Goal: Task Accomplishment & Management: Use online tool/utility

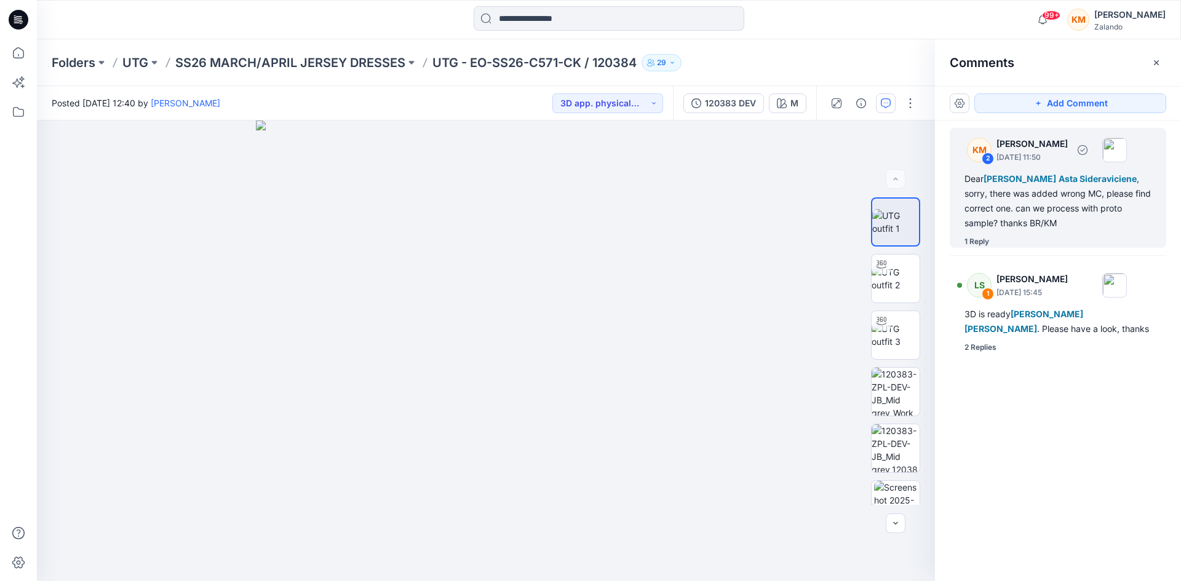
click at [1042, 206] on div "Dear [PERSON_NAME] Asta Sideraviciene , sorry, there was added wrong MC, please…" at bounding box center [1057, 201] width 187 height 59
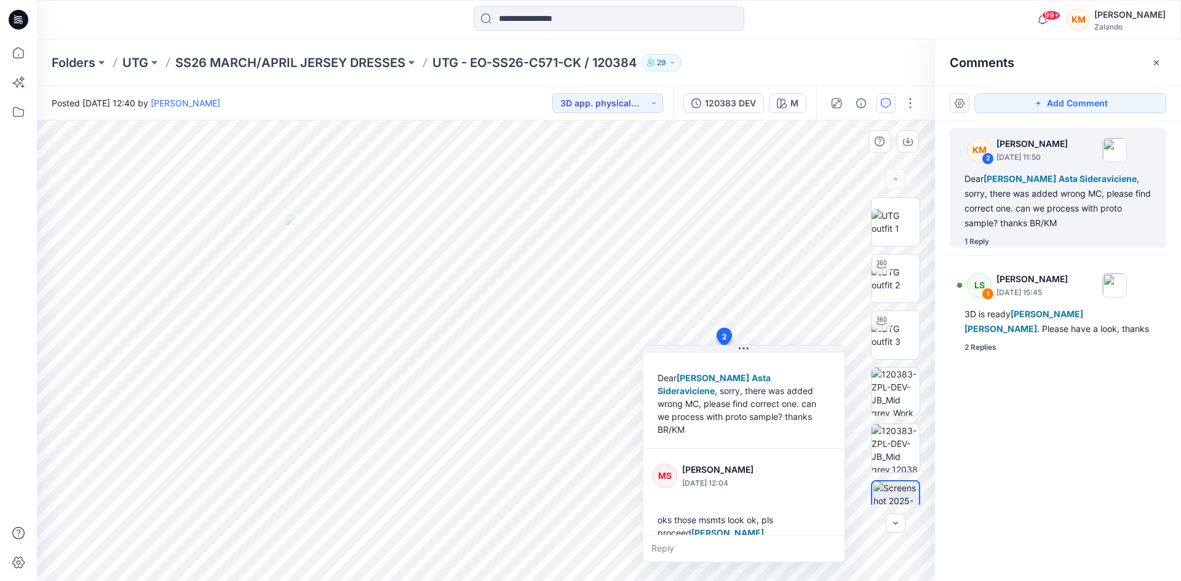
scroll to position [60, 0]
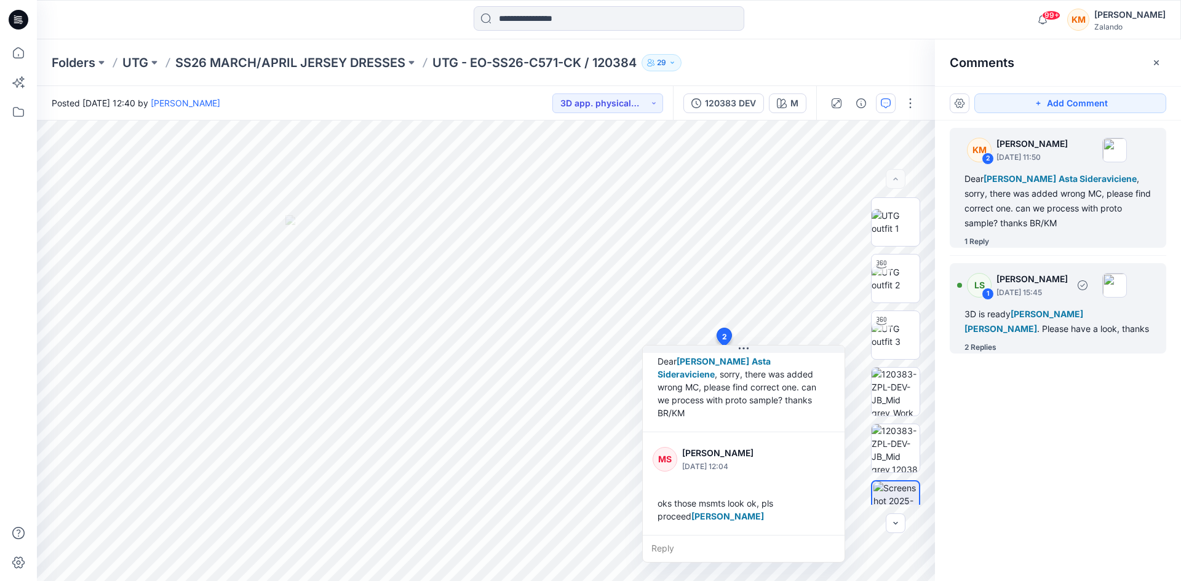
click at [1001, 327] on div "3D is ready [PERSON_NAME] [PERSON_NAME] . Please have a look, thanks" at bounding box center [1057, 322] width 187 height 30
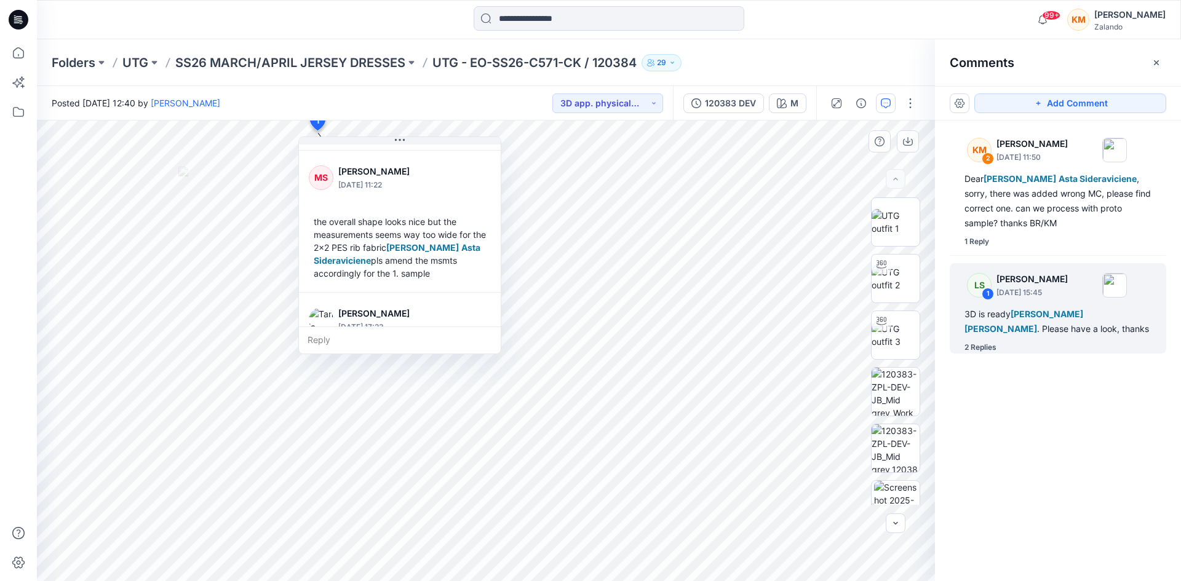
scroll to position [79, 0]
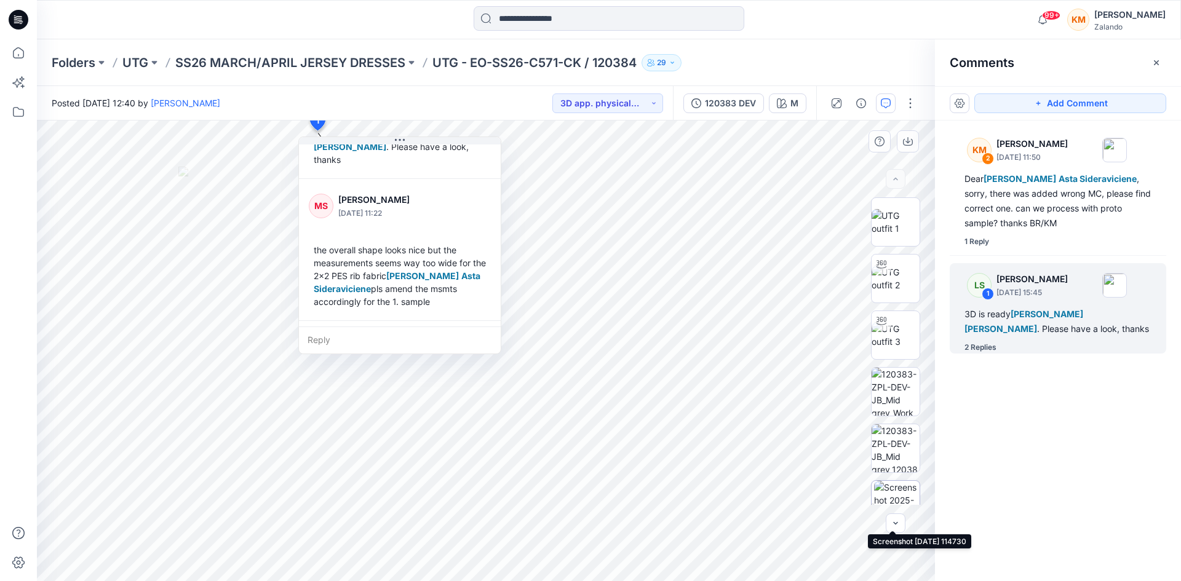
click at [899, 490] on img at bounding box center [897, 505] width 46 height 48
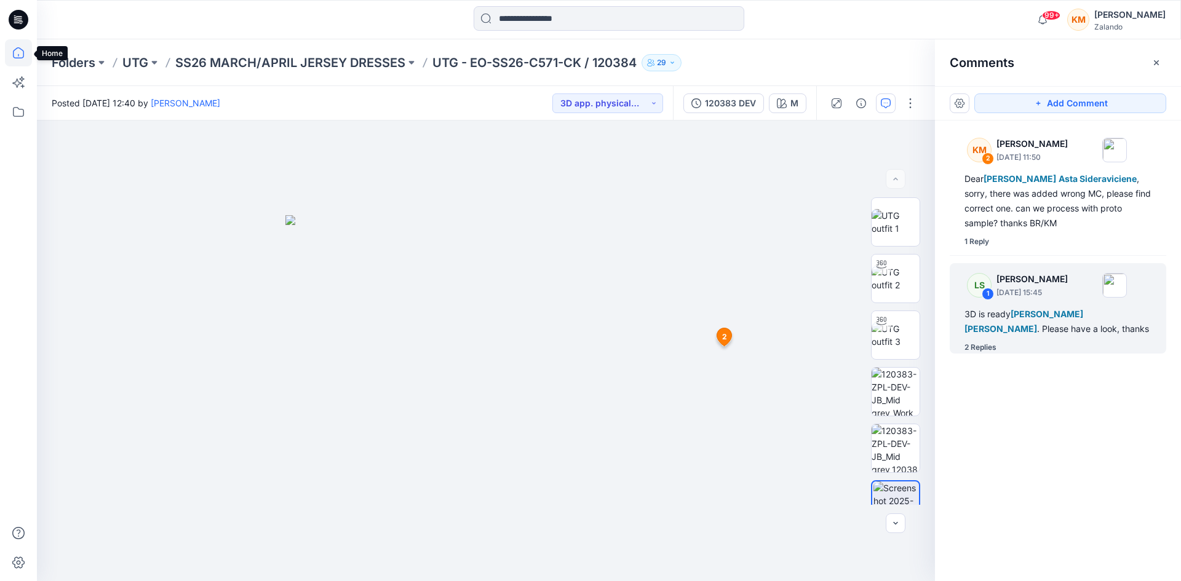
click at [25, 57] on icon at bounding box center [18, 52] width 27 height 27
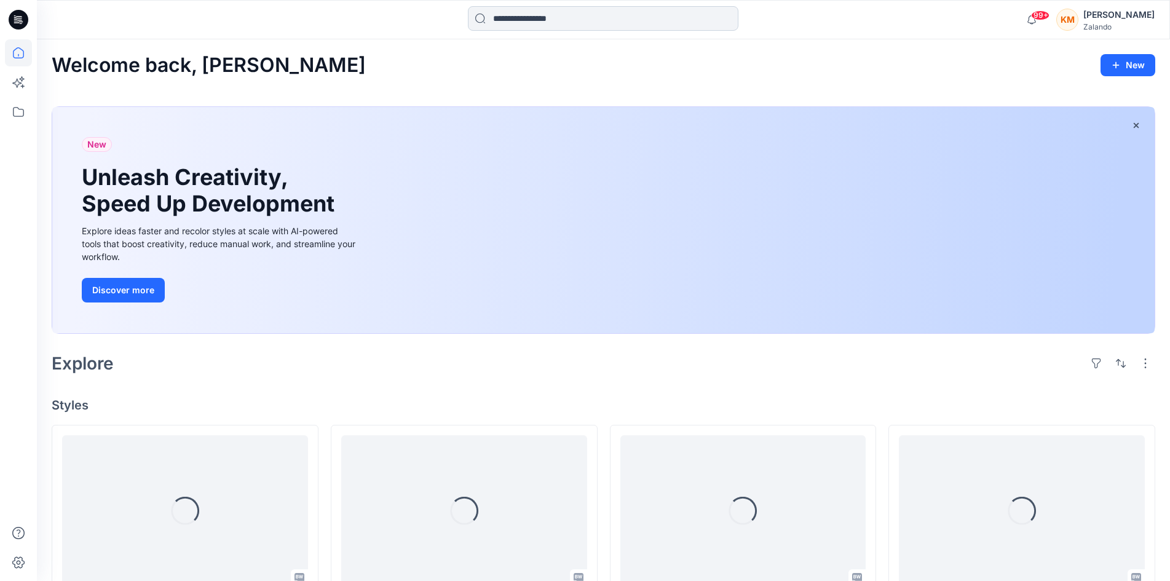
click at [519, 17] on input at bounding box center [603, 18] width 271 height 25
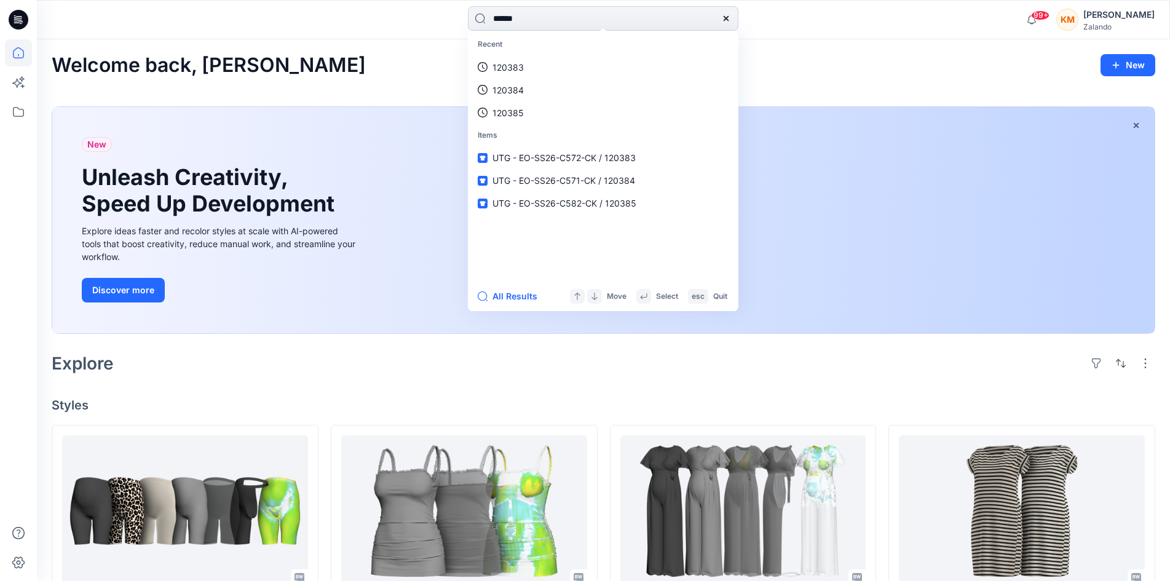
type input "******"
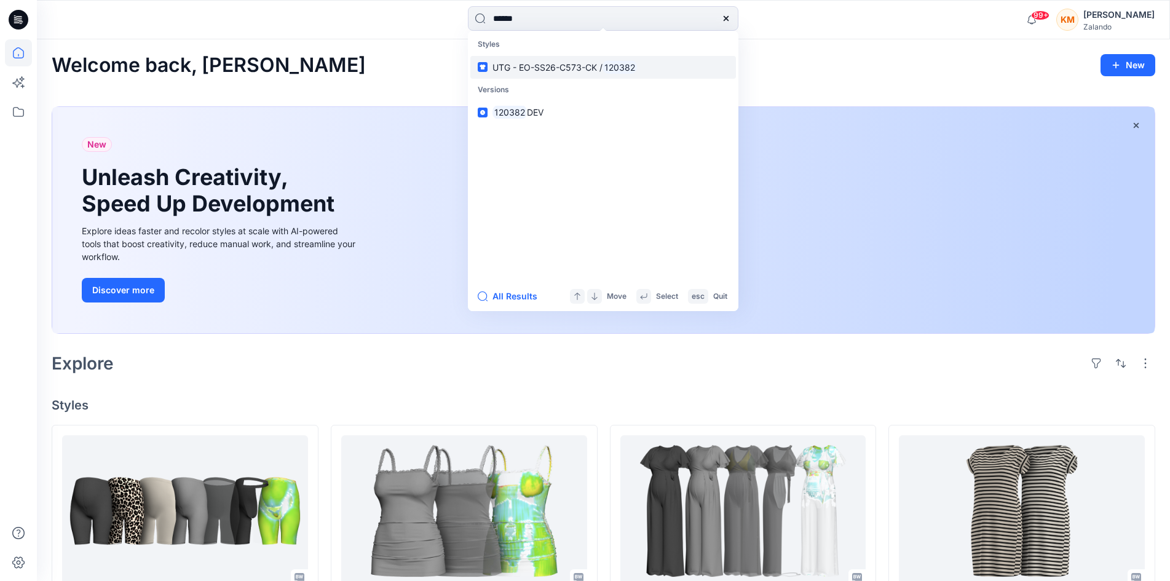
click at [534, 67] on span "UTG - EO-SS26-C573-CK /" at bounding box center [548, 67] width 110 height 10
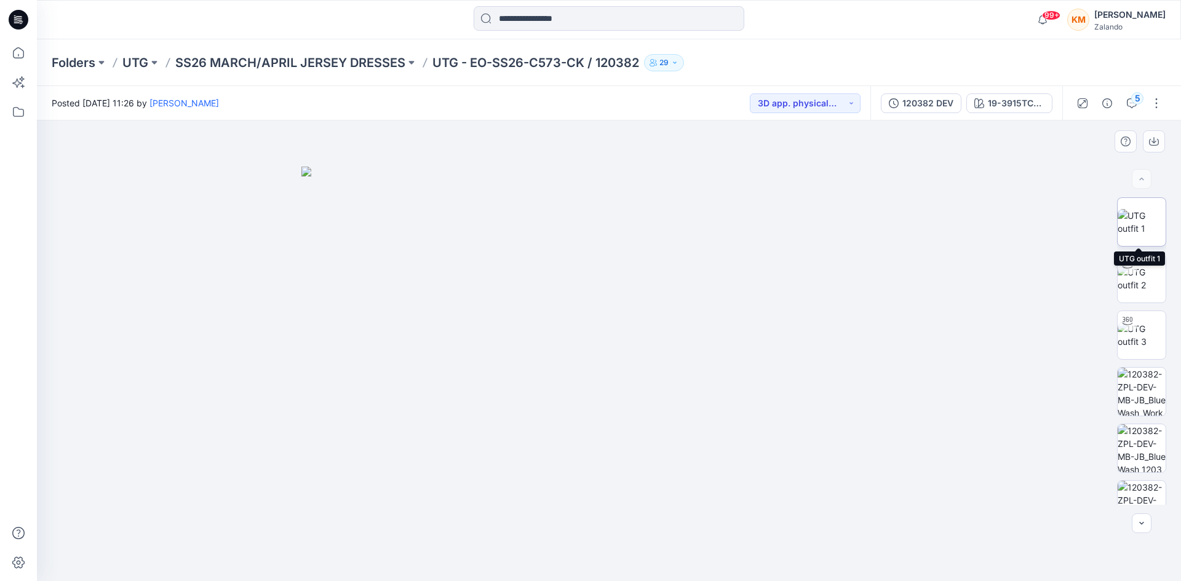
click at [1145, 216] on img at bounding box center [1142, 222] width 48 height 26
click at [1135, 104] on div "5" at bounding box center [1137, 98] width 12 height 12
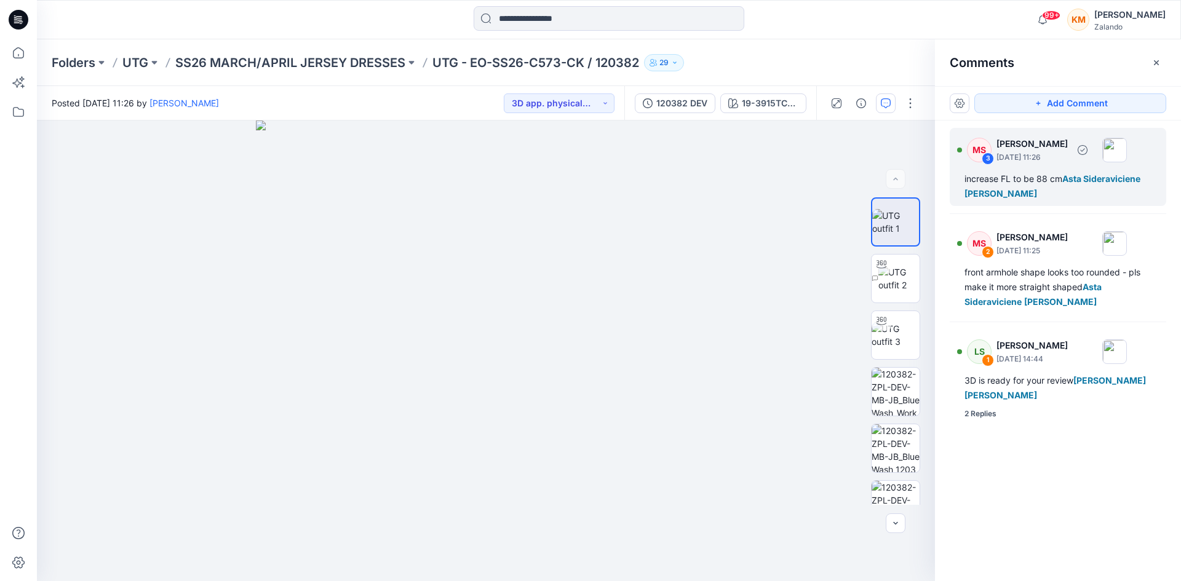
click at [1012, 189] on span "[PERSON_NAME]" at bounding box center [1000, 193] width 73 height 10
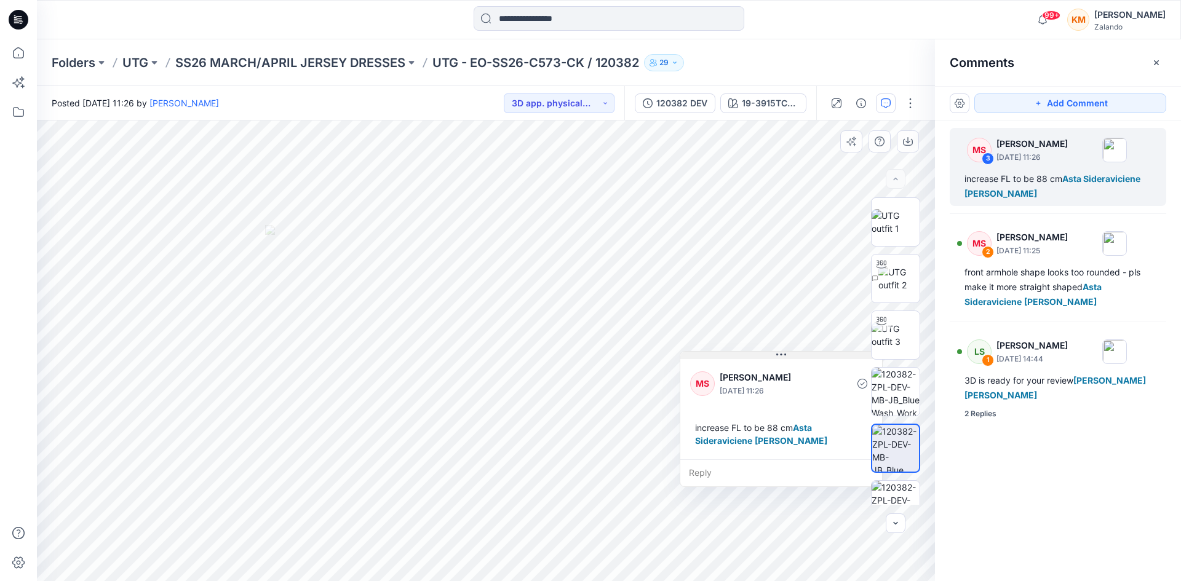
drag, startPoint x: 810, startPoint y: 436, endPoint x: 778, endPoint y: 354, distance: 88.4
click at [778, 354] on icon at bounding box center [781, 355] width 10 height 10
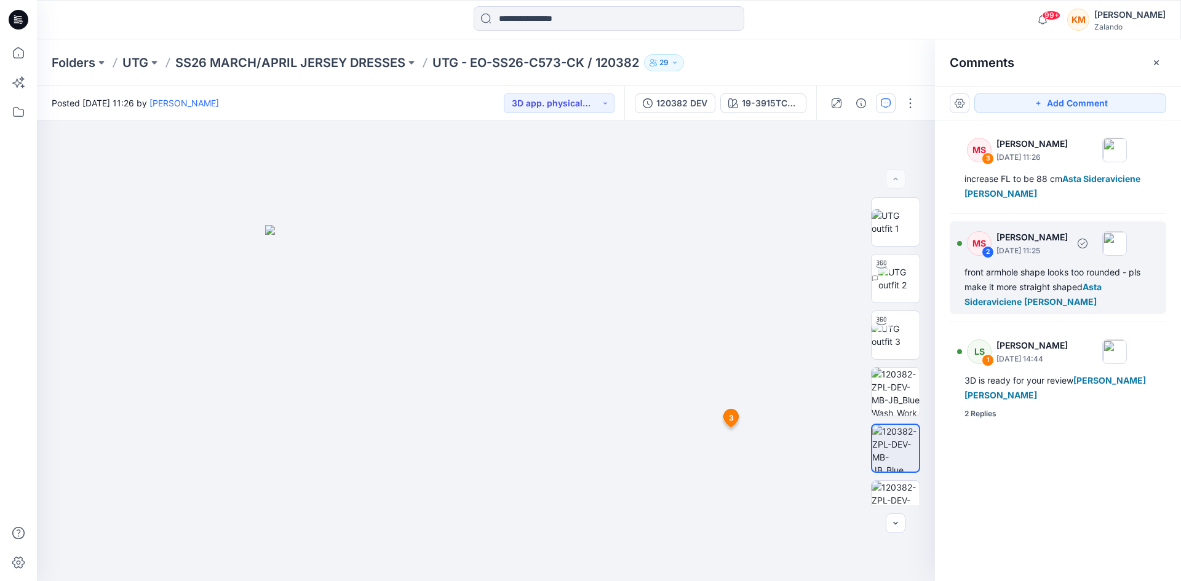
click at [1021, 297] on span "Asta Sideraviciene" at bounding box center [1032, 294] width 137 height 25
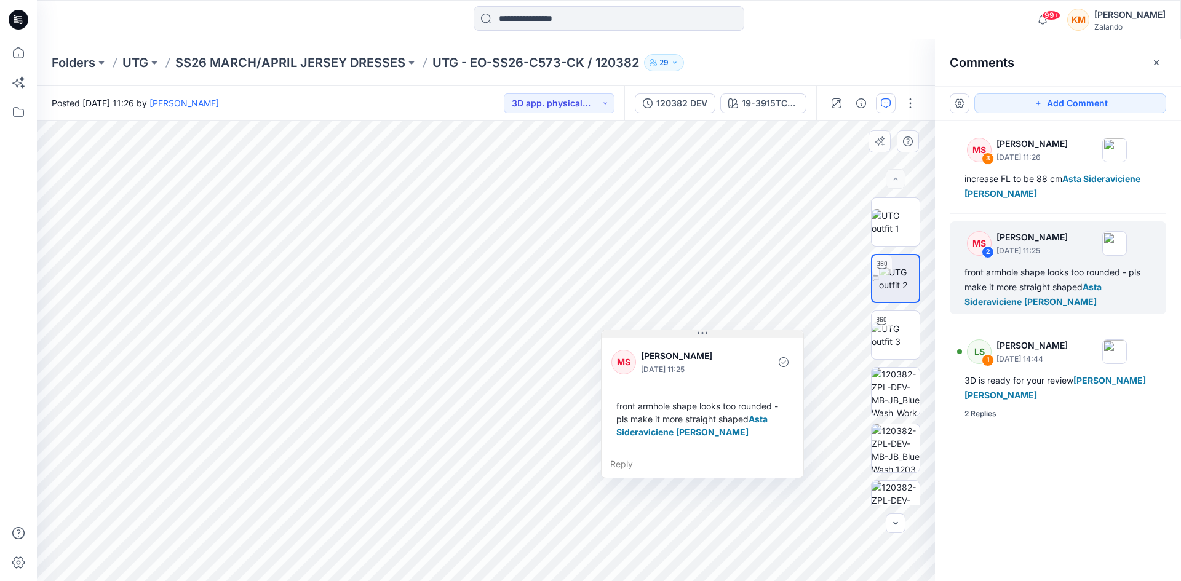
drag, startPoint x: 705, startPoint y: 389, endPoint x: 702, endPoint y: 334, distance: 55.4
click at [702, 334] on icon at bounding box center [703, 333] width 2 height 2
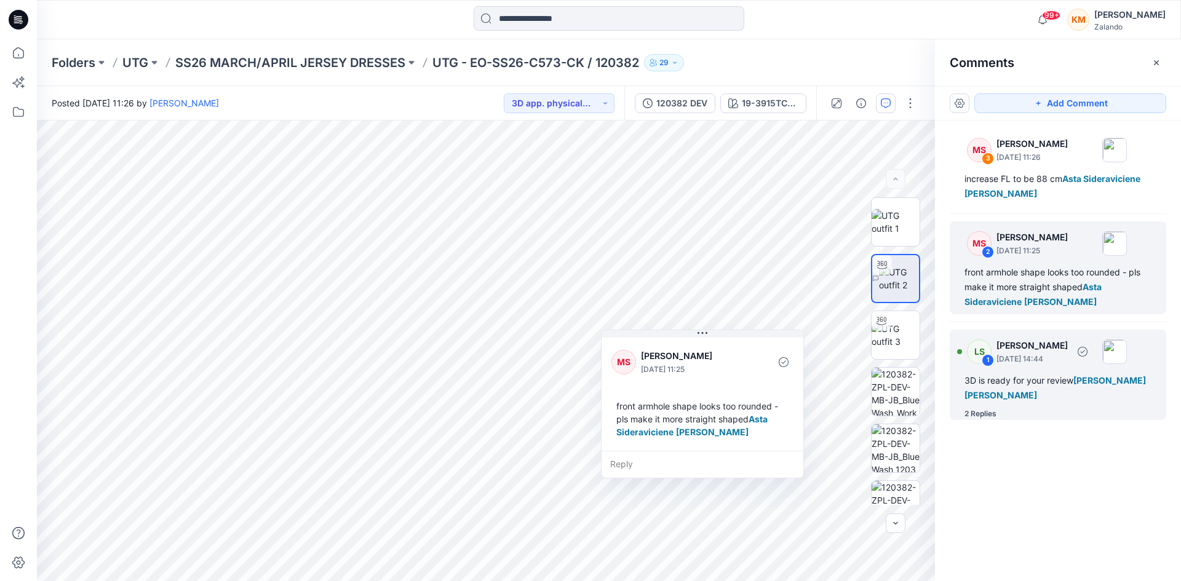
click at [1047, 373] on div "LS 1 [PERSON_NAME] [DATE] 14:44 3D is ready for your review [PERSON_NAME] [PERS…" at bounding box center [1058, 375] width 217 height 90
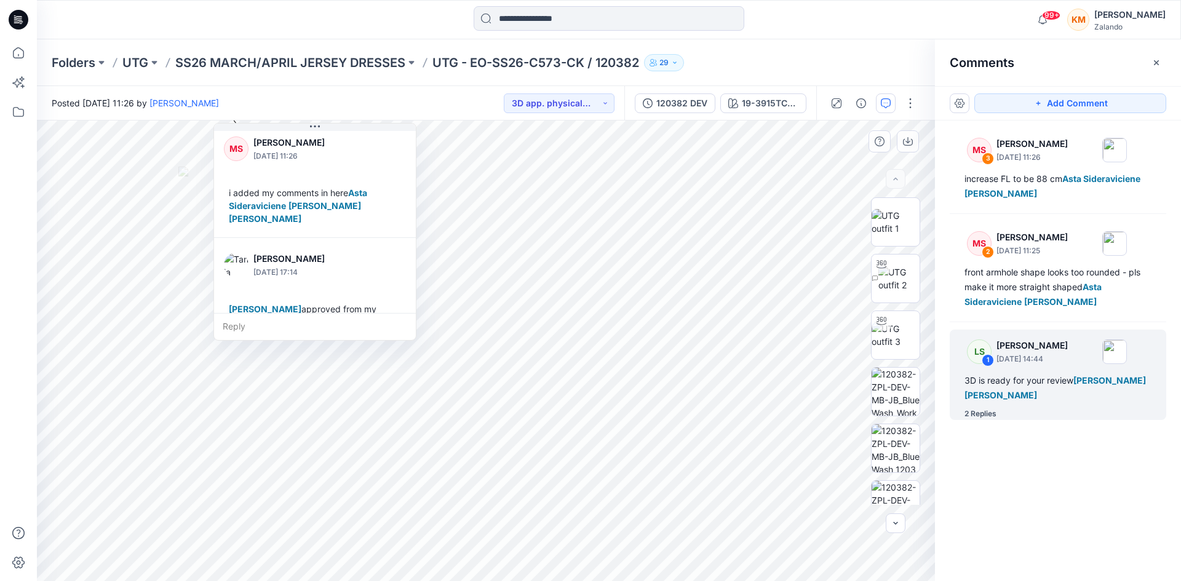
scroll to position [151, 0]
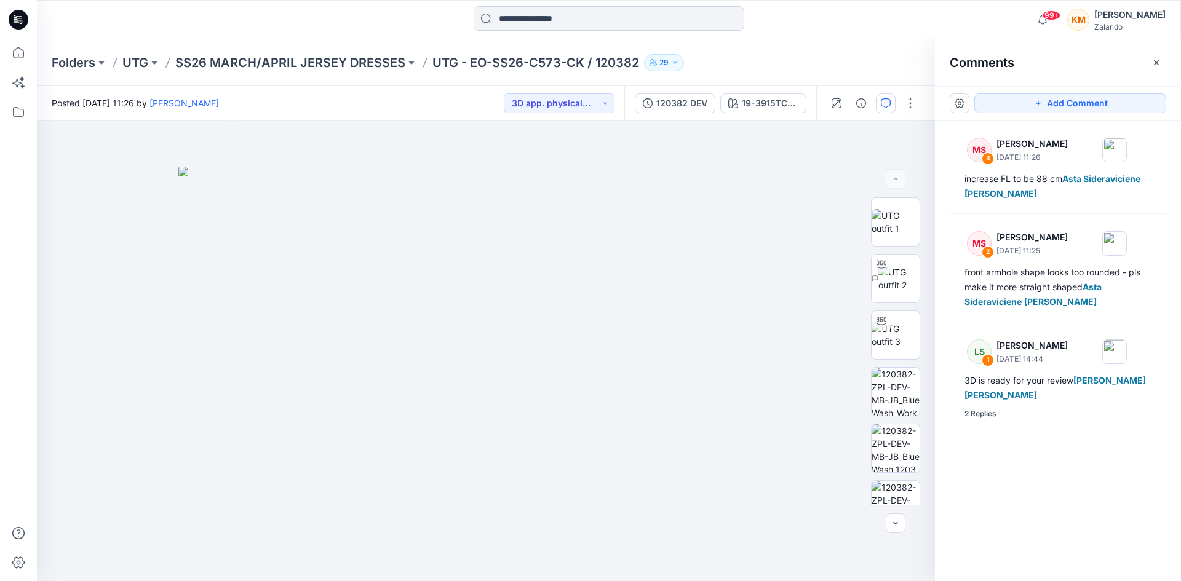
click at [509, 18] on input at bounding box center [609, 18] width 271 height 25
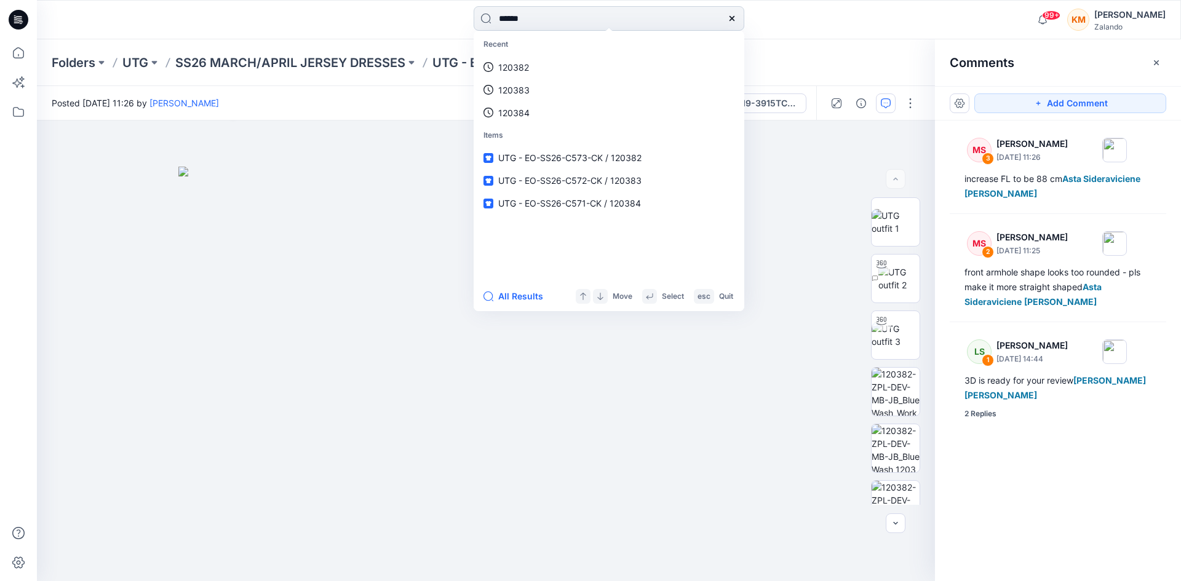
type input "******"
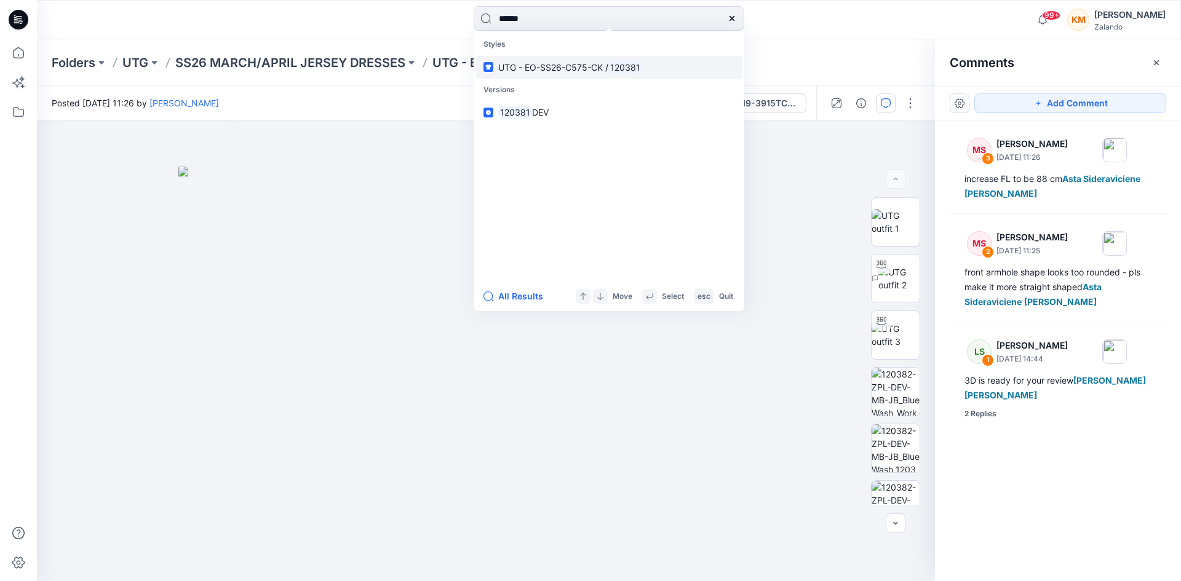
click at [546, 66] on span "UTG - EO-SS26-C575-CK /" at bounding box center [553, 67] width 110 height 10
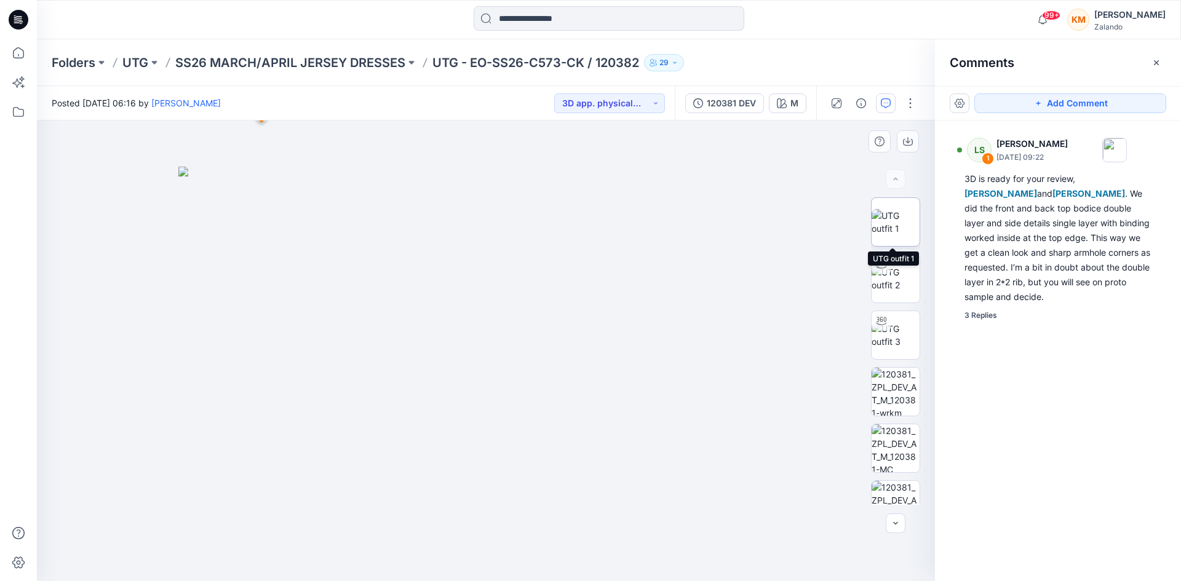
click at [886, 221] on img at bounding box center [896, 222] width 48 height 26
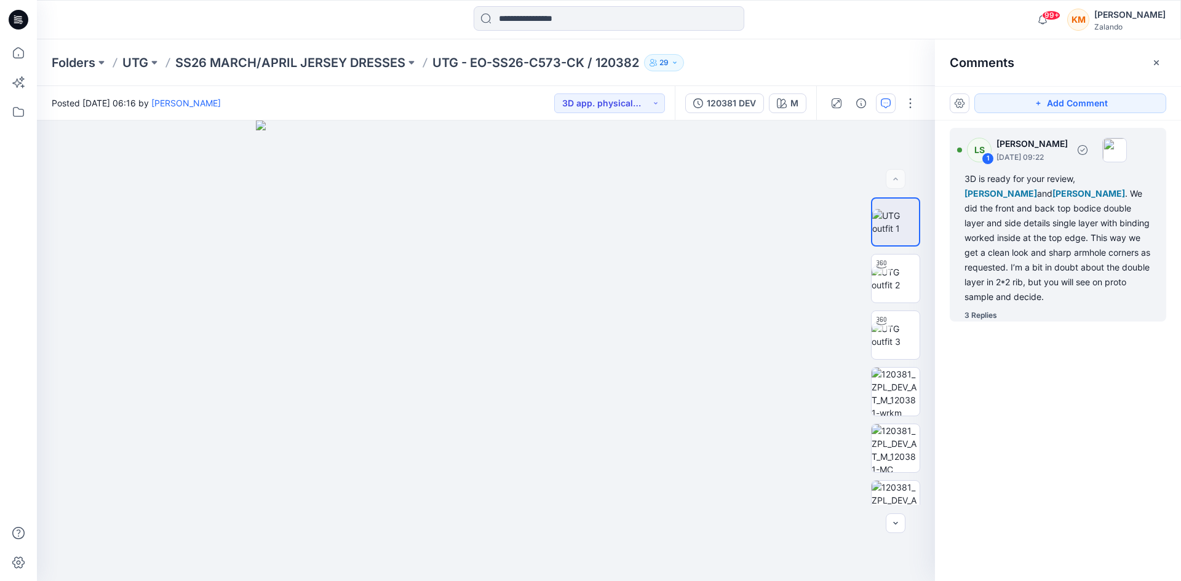
click at [997, 231] on div "3D is ready for your review, [PERSON_NAME] and [PERSON_NAME] . We did the front…" at bounding box center [1057, 238] width 187 height 133
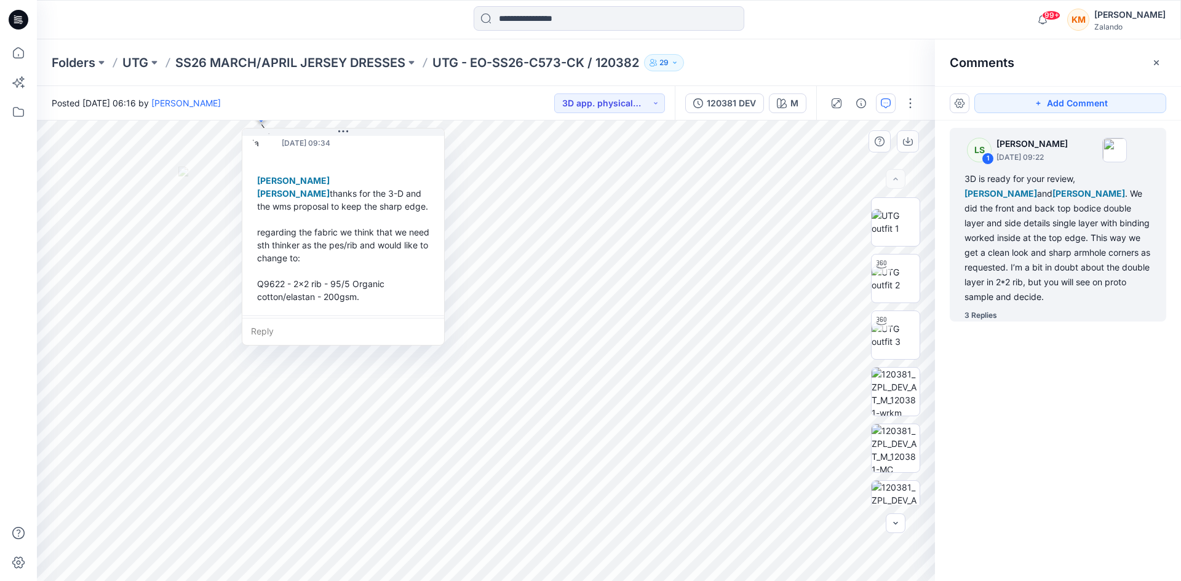
scroll to position [228, 0]
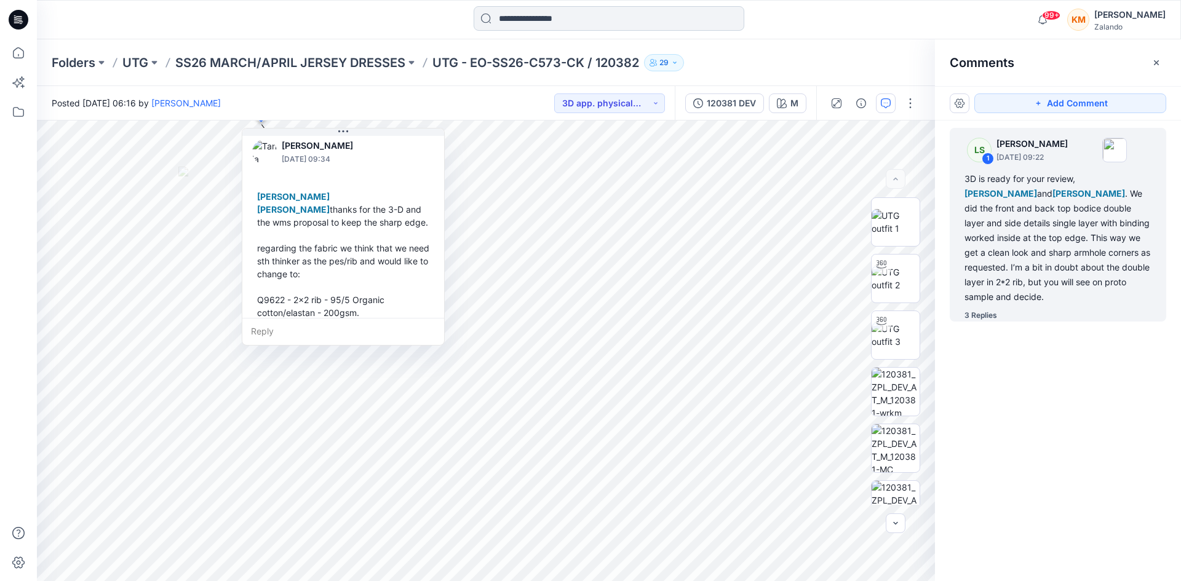
click at [546, 17] on input at bounding box center [609, 18] width 271 height 25
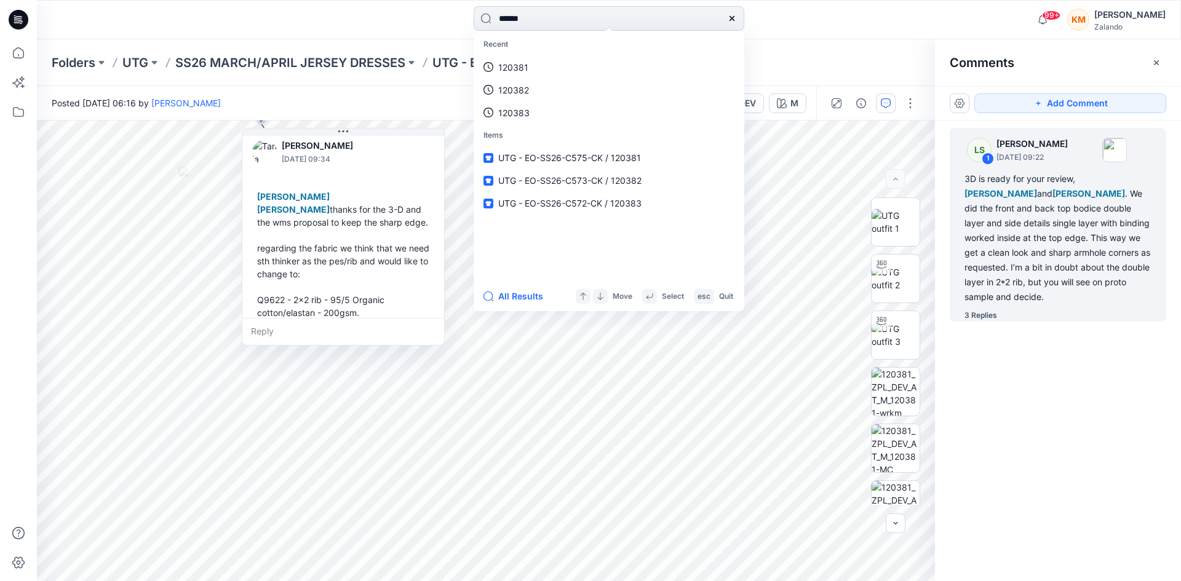
type input "******"
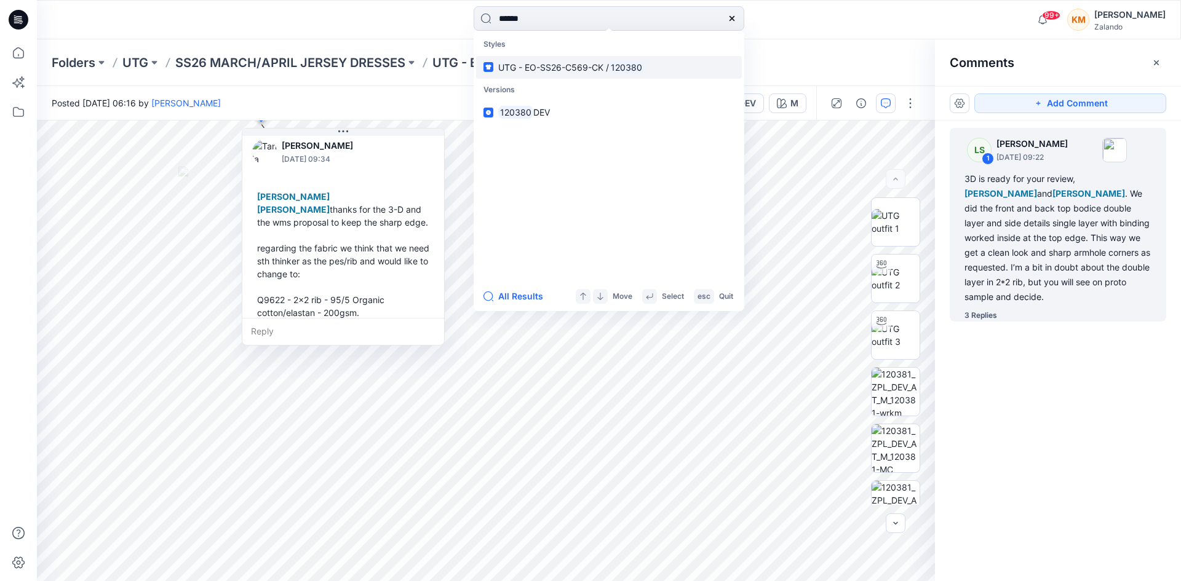
click at [525, 67] on span "UTG - EO-SS26-C569-CK /" at bounding box center [553, 67] width 111 height 10
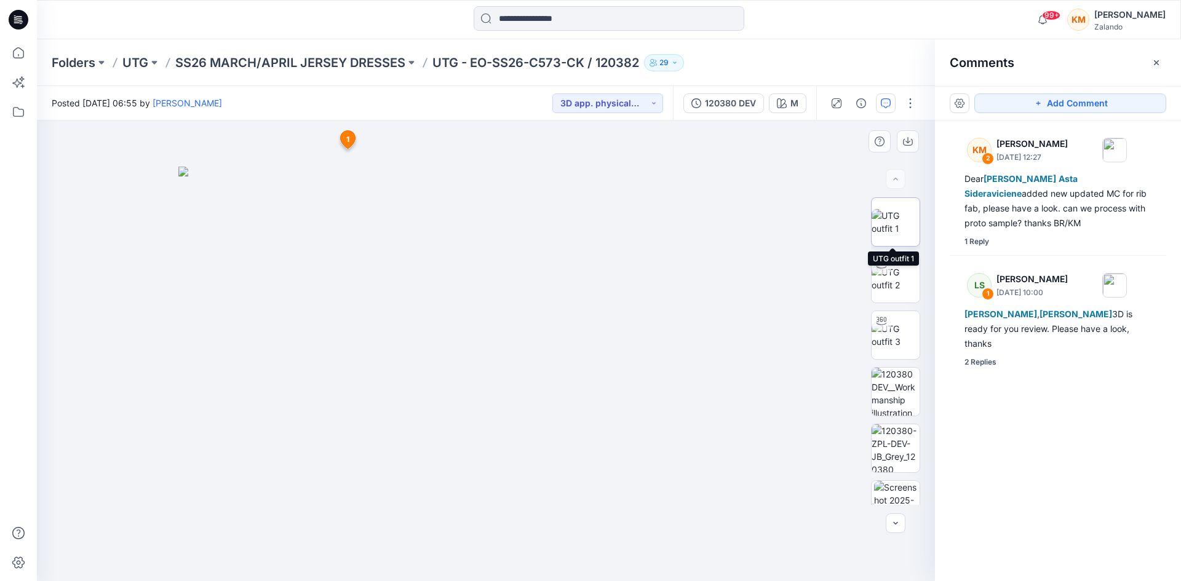
click at [890, 223] on img at bounding box center [896, 222] width 48 height 26
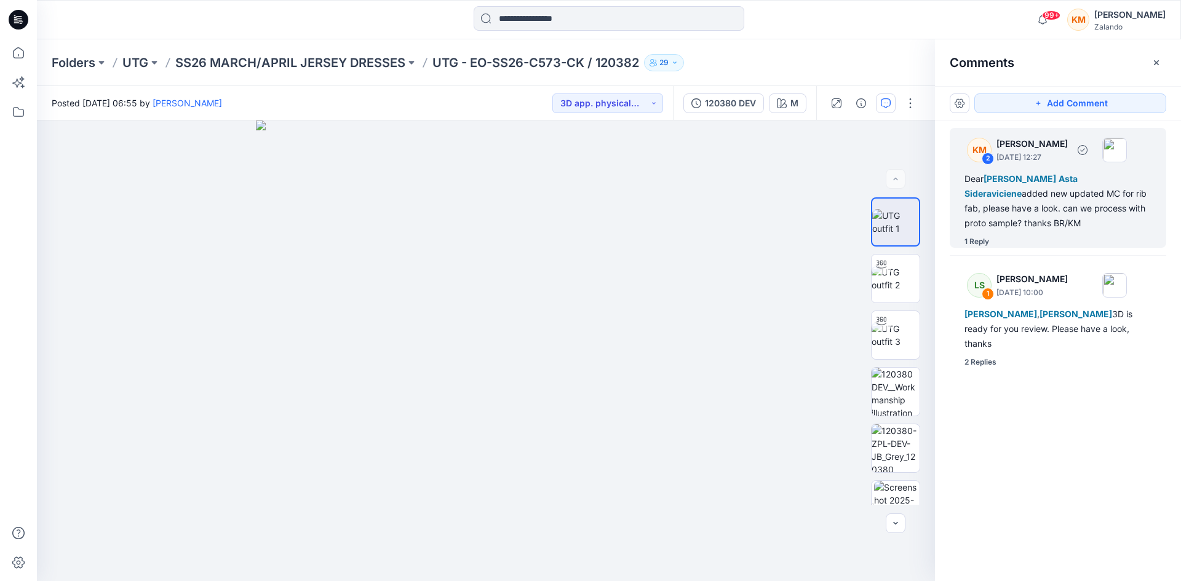
click at [1071, 215] on div "Dear [PERSON_NAME] Asta Sideraviciene added new updated MC for rib fab, please …" at bounding box center [1057, 201] width 187 height 59
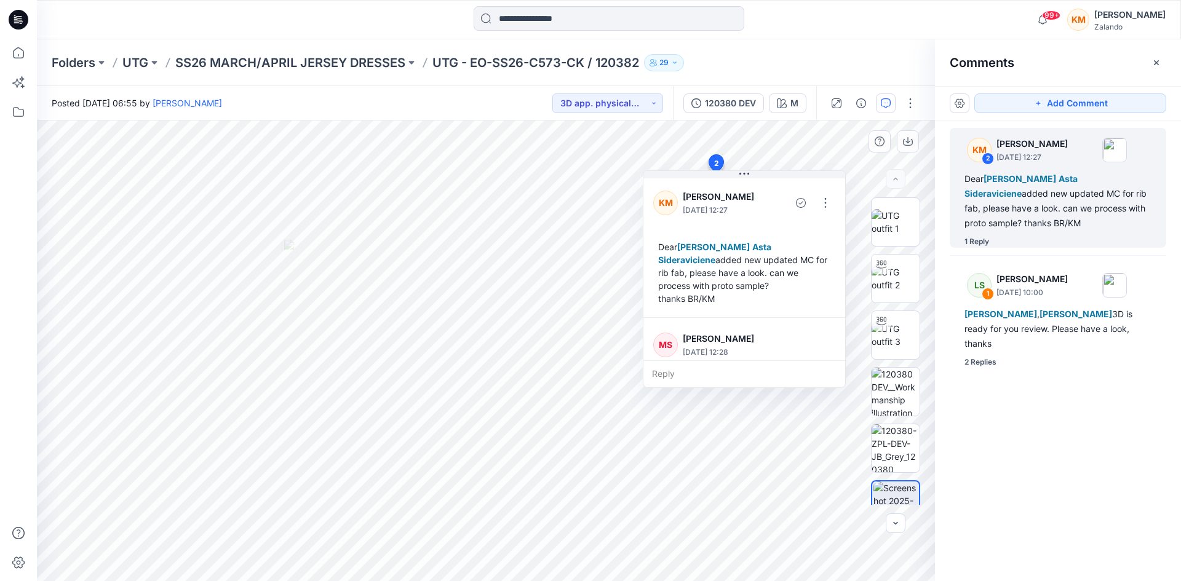
scroll to position [73, 0]
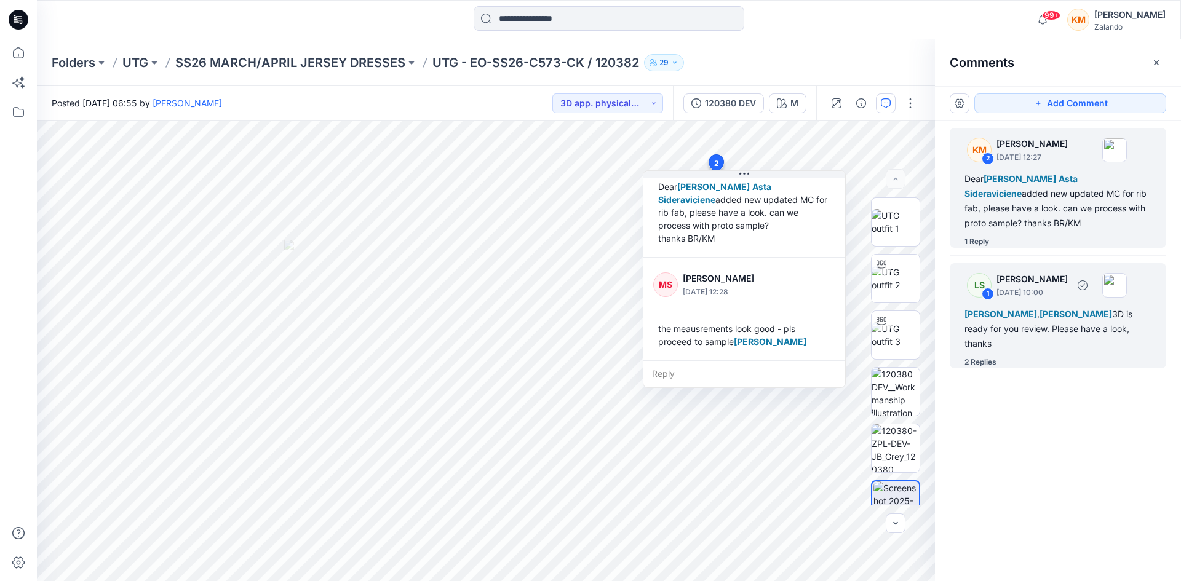
click at [1019, 318] on span "[PERSON_NAME]" at bounding box center [1000, 314] width 73 height 10
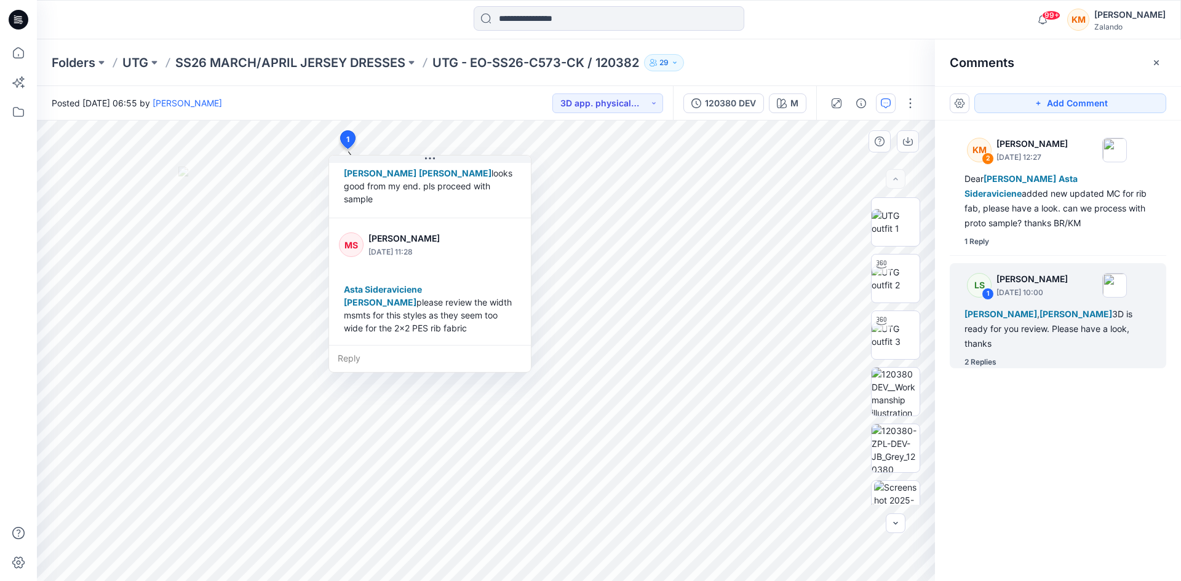
scroll to position [177, 0]
click at [533, 19] on input at bounding box center [609, 18] width 271 height 25
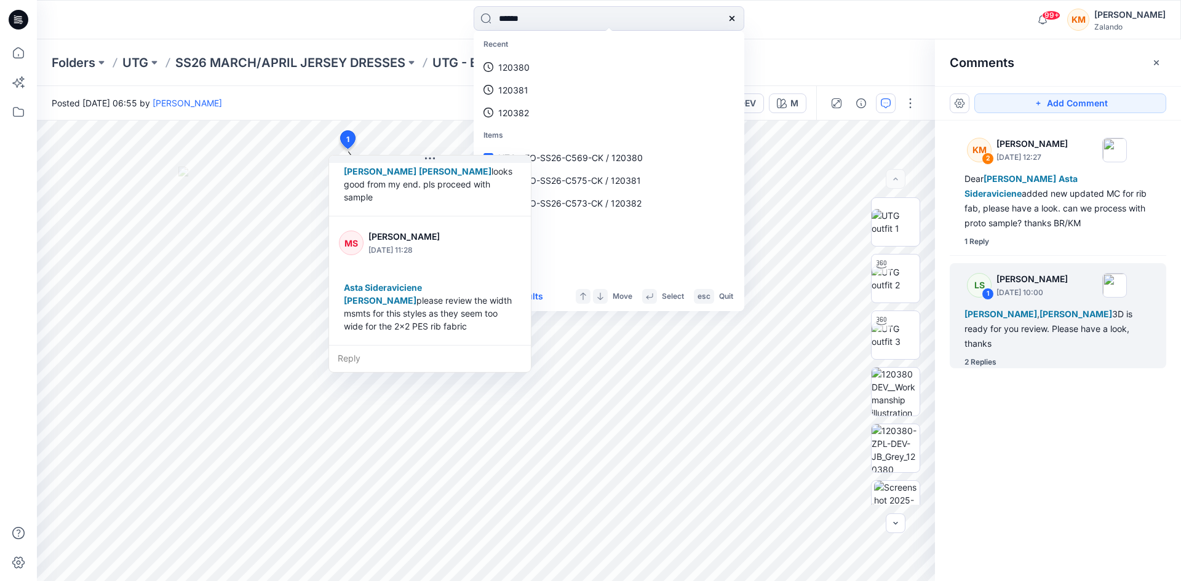
type input "******"
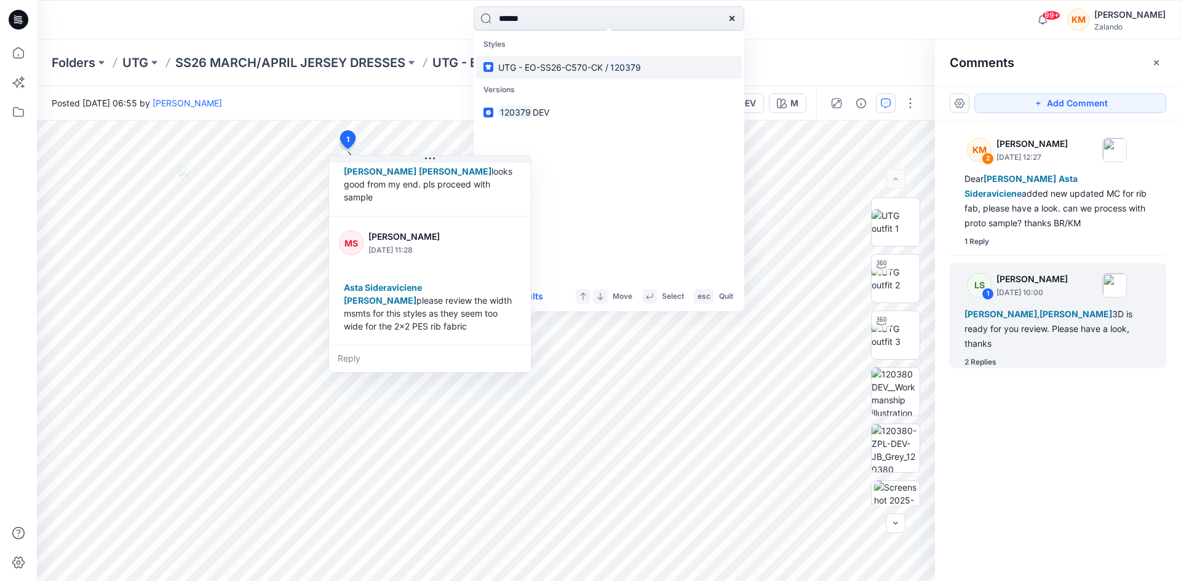
click at [557, 68] on span "UTG - EO-SS26-C570-CK /" at bounding box center [553, 67] width 110 height 10
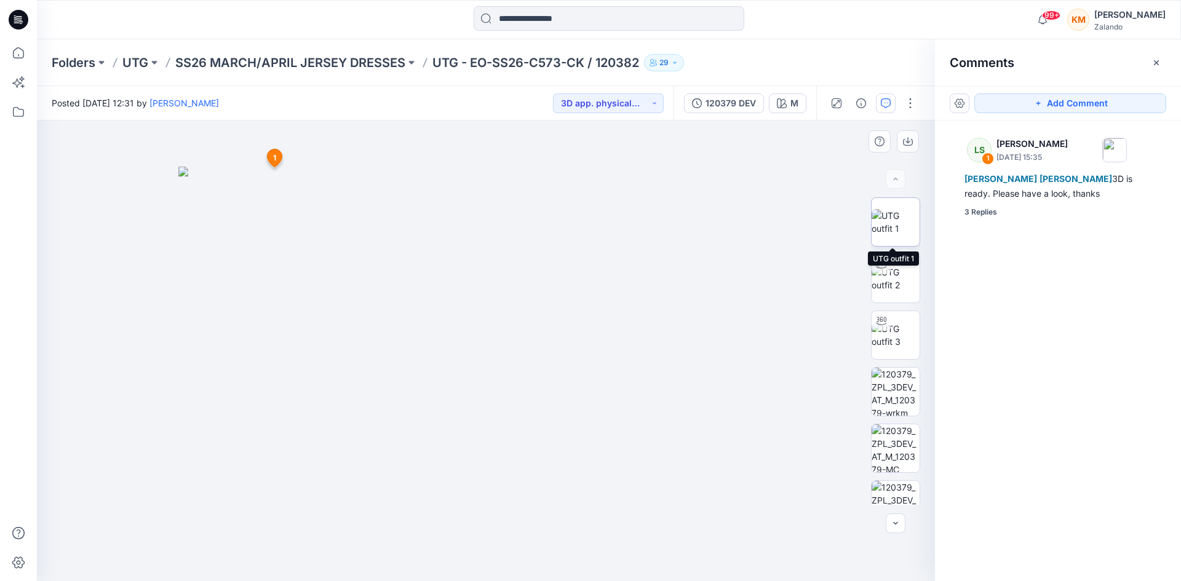
click at [884, 218] on img at bounding box center [896, 222] width 48 height 26
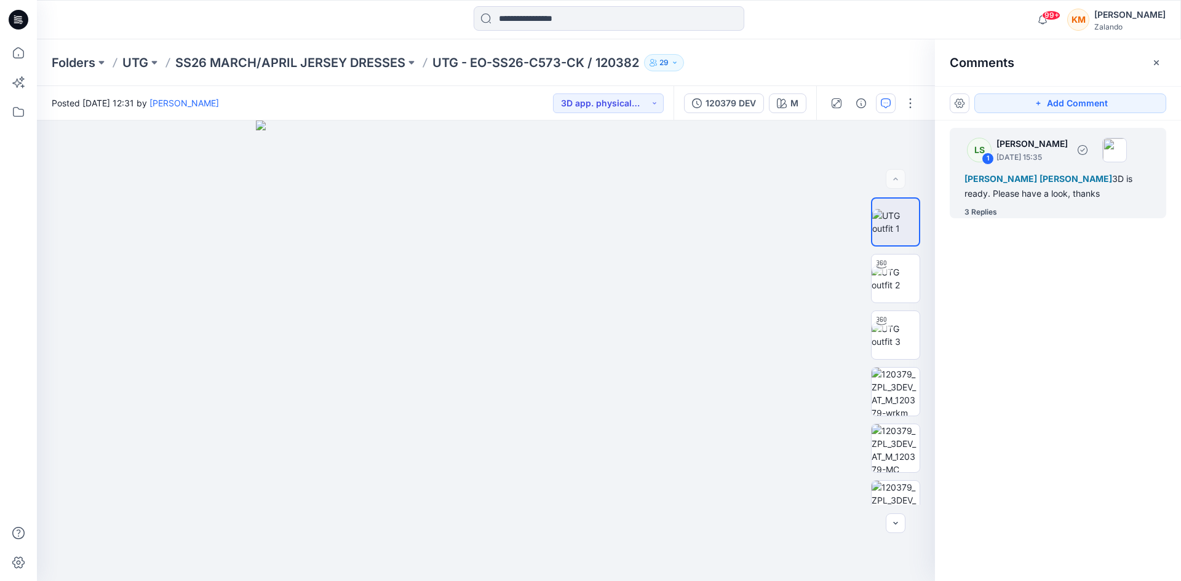
click at [1019, 185] on div "[PERSON_NAME] [PERSON_NAME] 3D is ready. Please have a look, thanks" at bounding box center [1057, 187] width 187 height 30
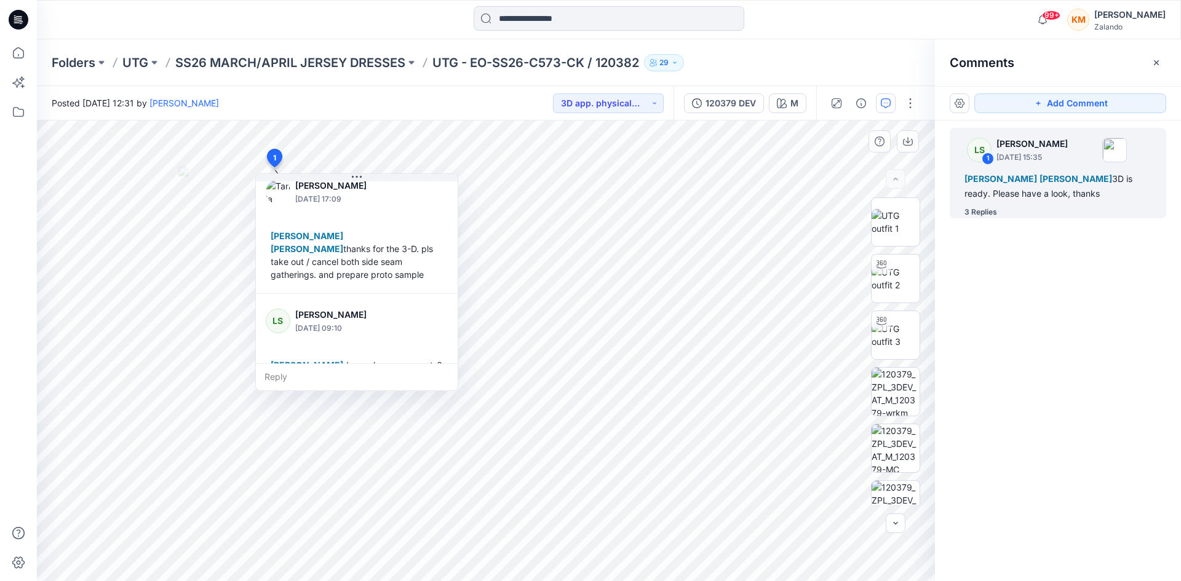
scroll to position [95, 0]
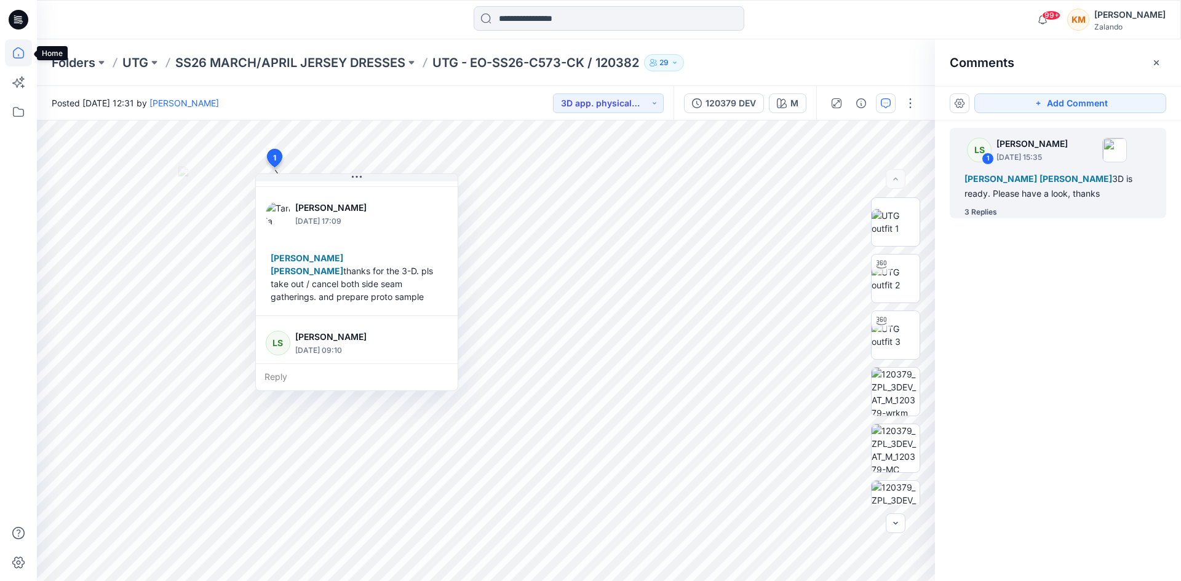
click at [20, 57] on icon at bounding box center [18, 52] width 27 height 27
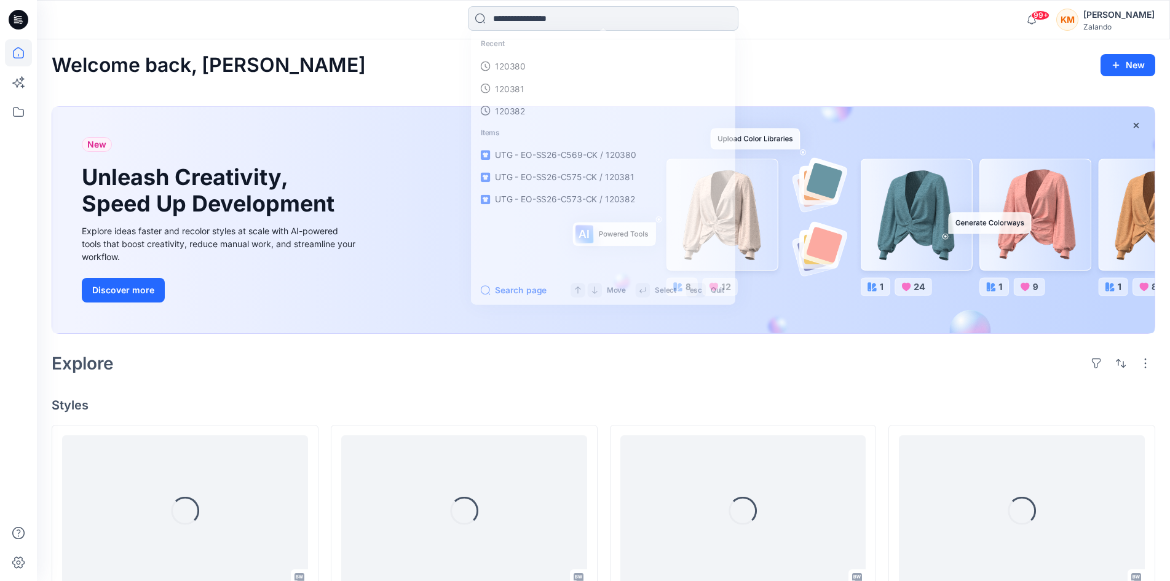
click at [515, 18] on input at bounding box center [603, 18] width 271 height 25
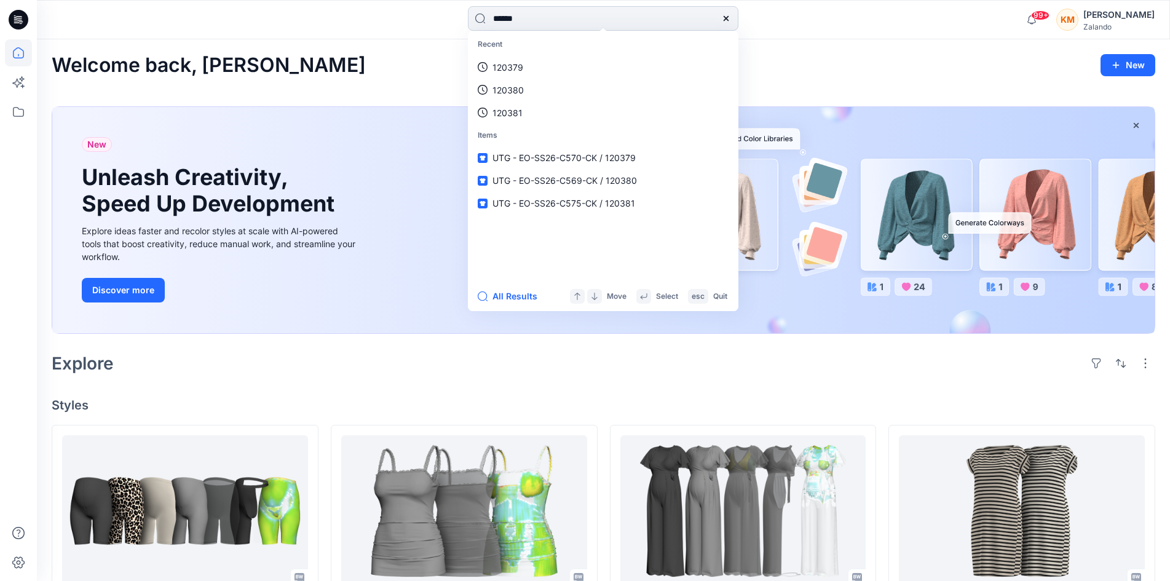
type input "******"
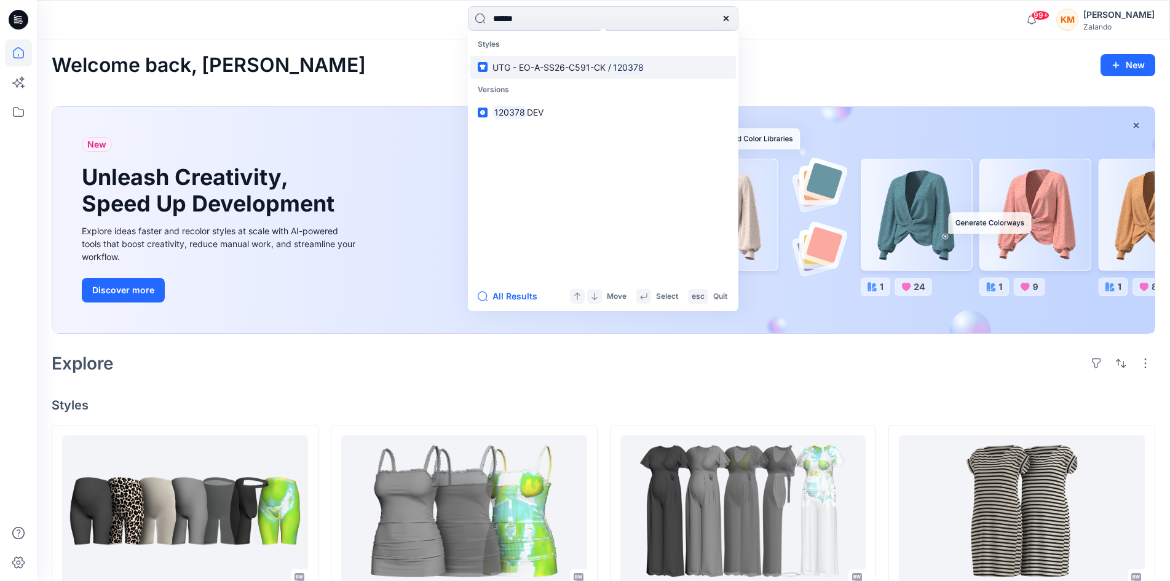
click at [528, 62] on span "UTG - EO-A-SS26-C591-CK /" at bounding box center [552, 67] width 119 height 10
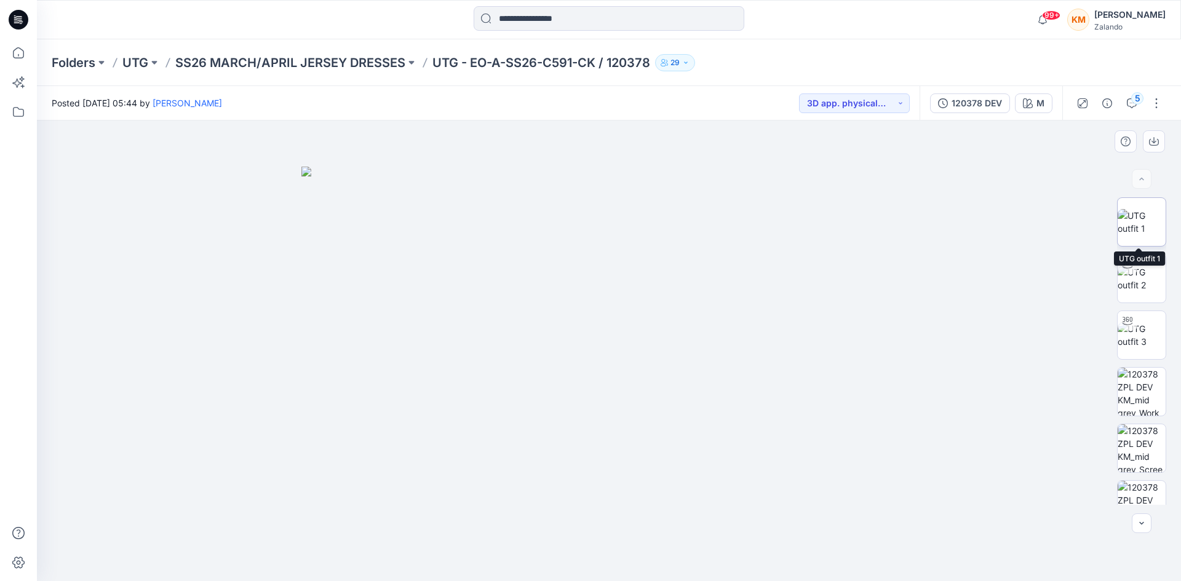
click at [1135, 221] on img at bounding box center [1142, 222] width 48 height 26
click at [1126, 97] on button "5" at bounding box center [1132, 103] width 20 height 20
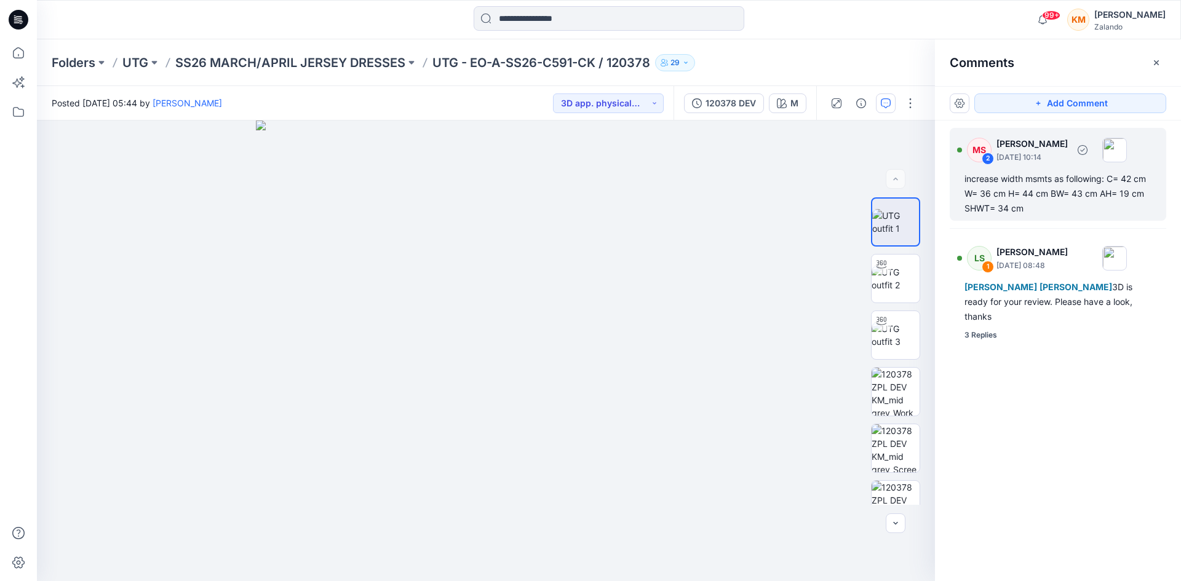
click at [1058, 196] on div "increase width msmts as following: C= 42 cm W= 36 cm H= 44 cm BW= 43 cm AH= 19 …" at bounding box center [1057, 194] width 187 height 44
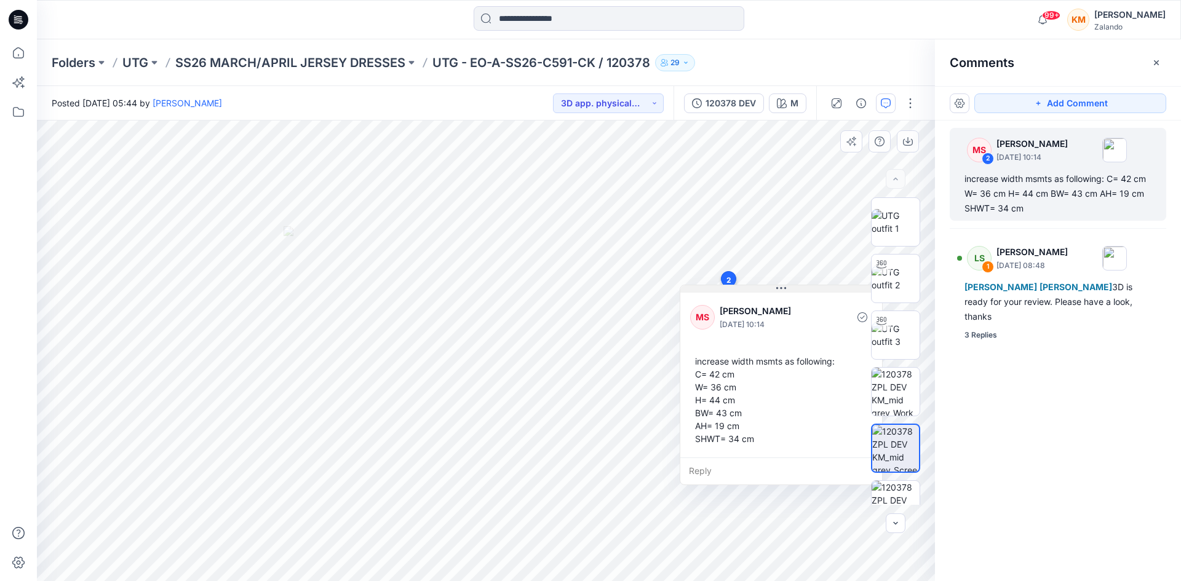
drag, startPoint x: 811, startPoint y: 303, endPoint x: 782, endPoint y: 292, distance: 31.5
click at [782, 292] on icon at bounding box center [781, 289] width 10 height 10
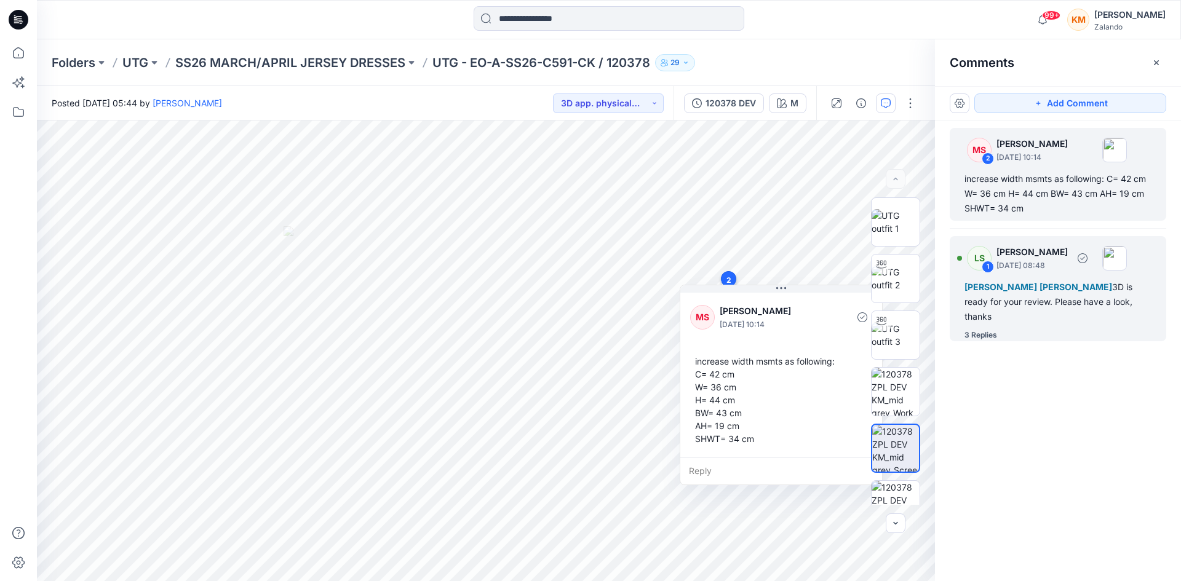
click at [1015, 292] on span "[PERSON_NAME]" at bounding box center [1000, 287] width 73 height 10
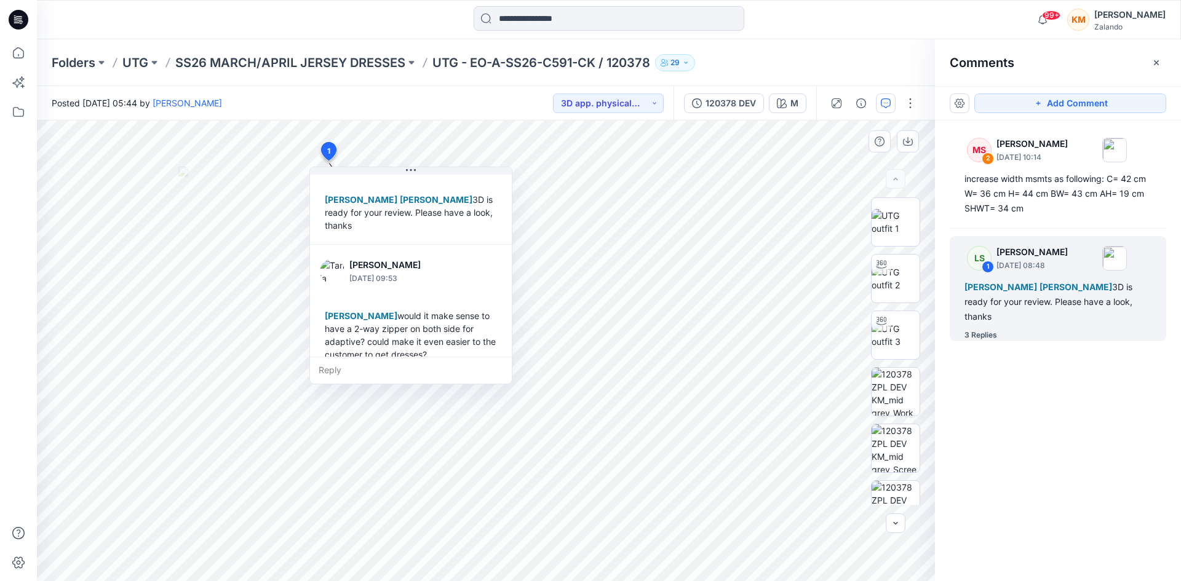
scroll to position [62, 0]
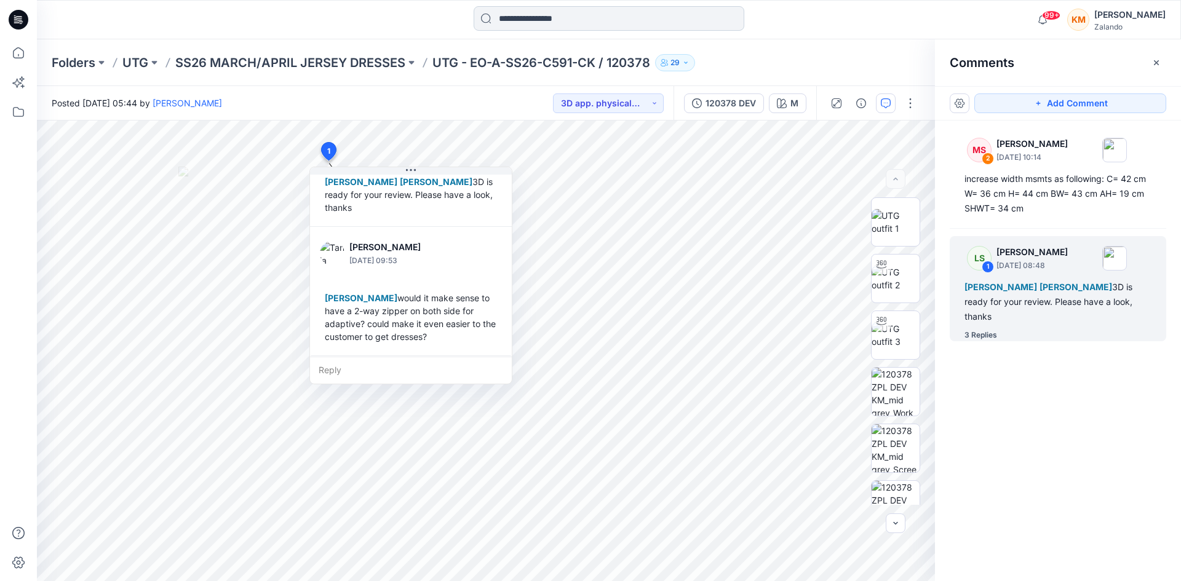
click at [533, 18] on input at bounding box center [609, 18] width 271 height 25
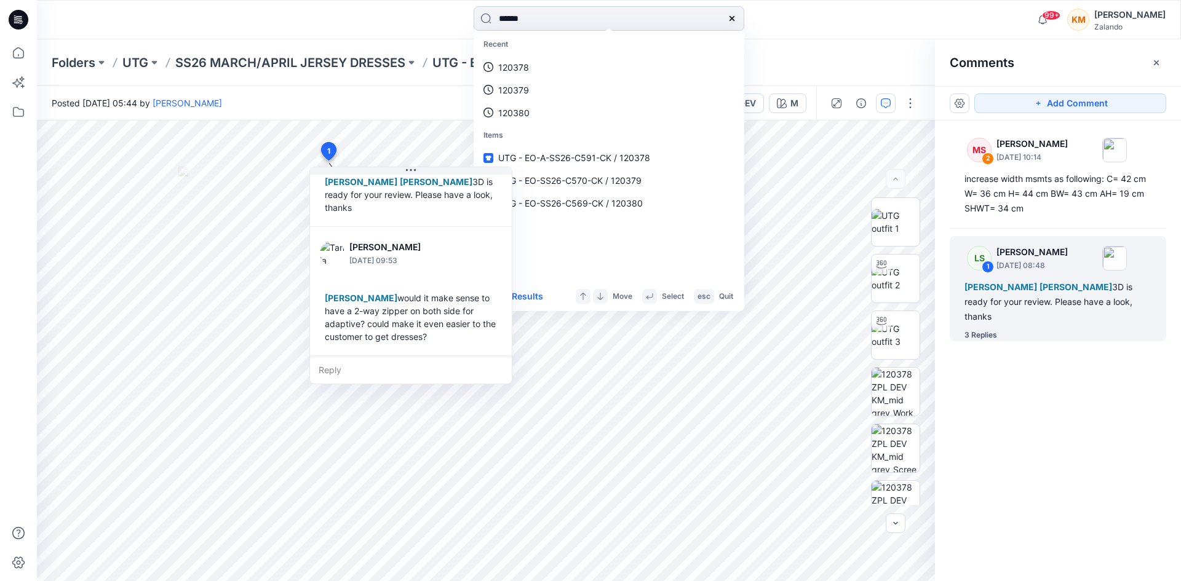
type input "******"
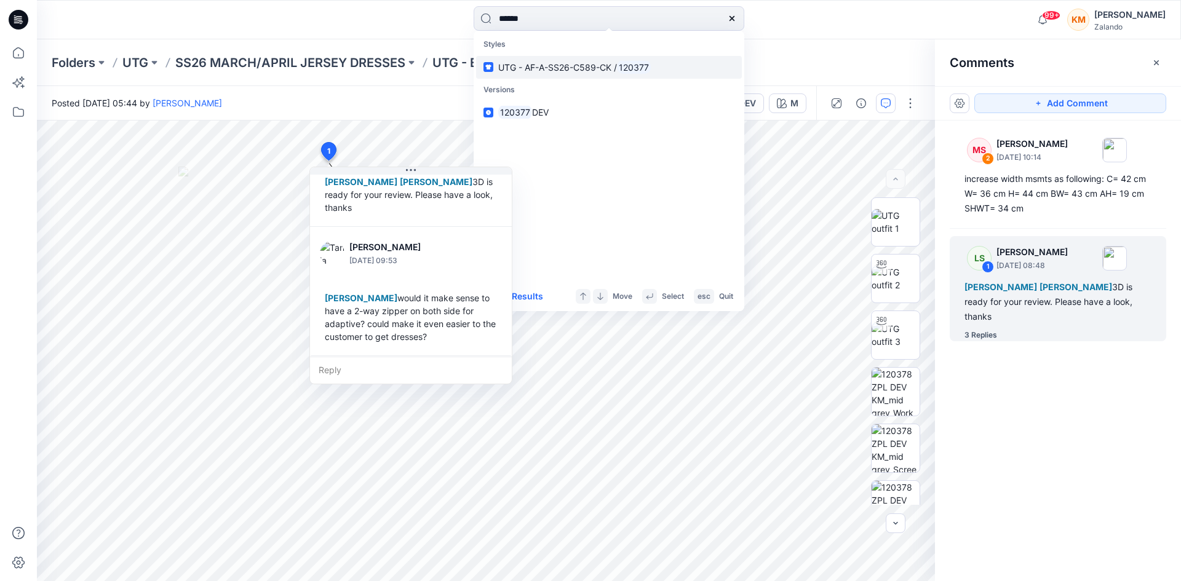
click at [535, 68] on span "UTG - AF-A-SS26-C589-CK /" at bounding box center [557, 67] width 119 height 10
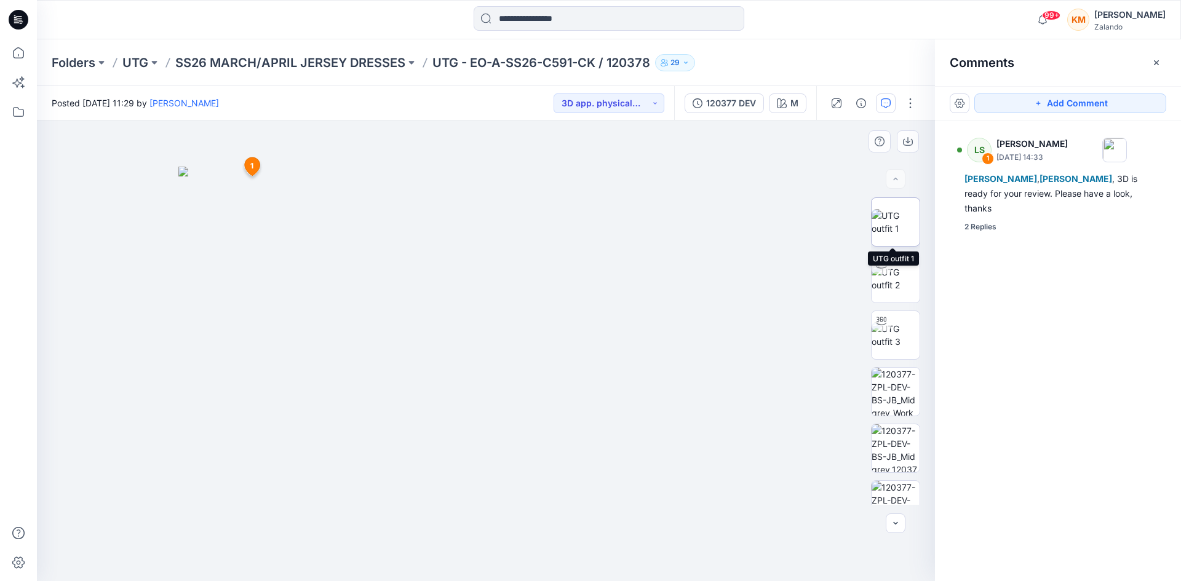
click at [900, 217] on img at bounding box center [896, 222] width 48 height 26
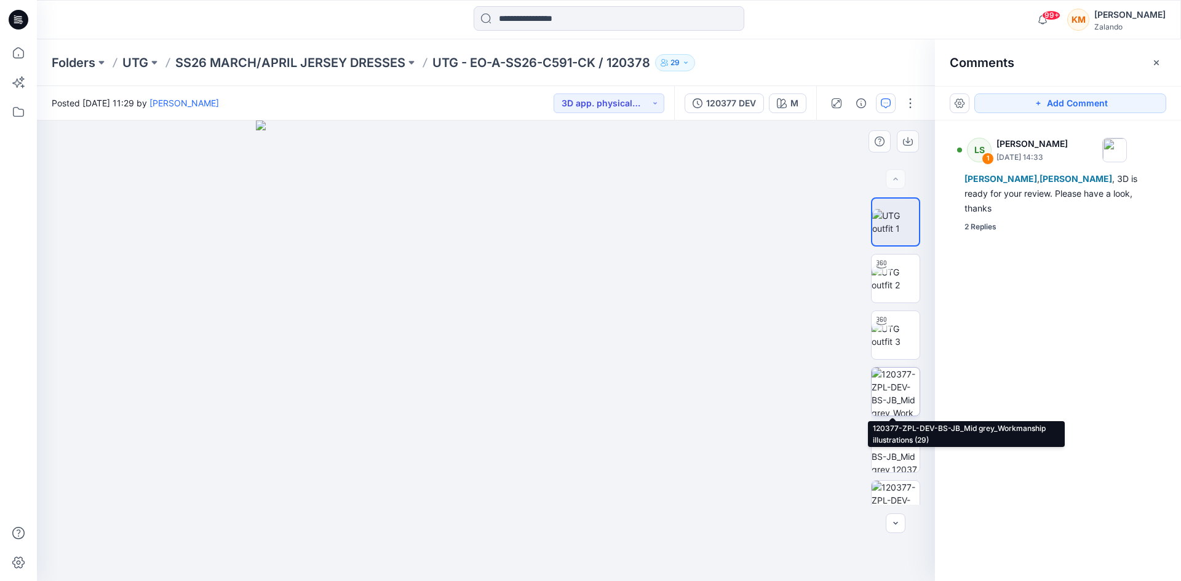
click at [884, 383] on img at bounding box center [896, 392] width 48 height 48
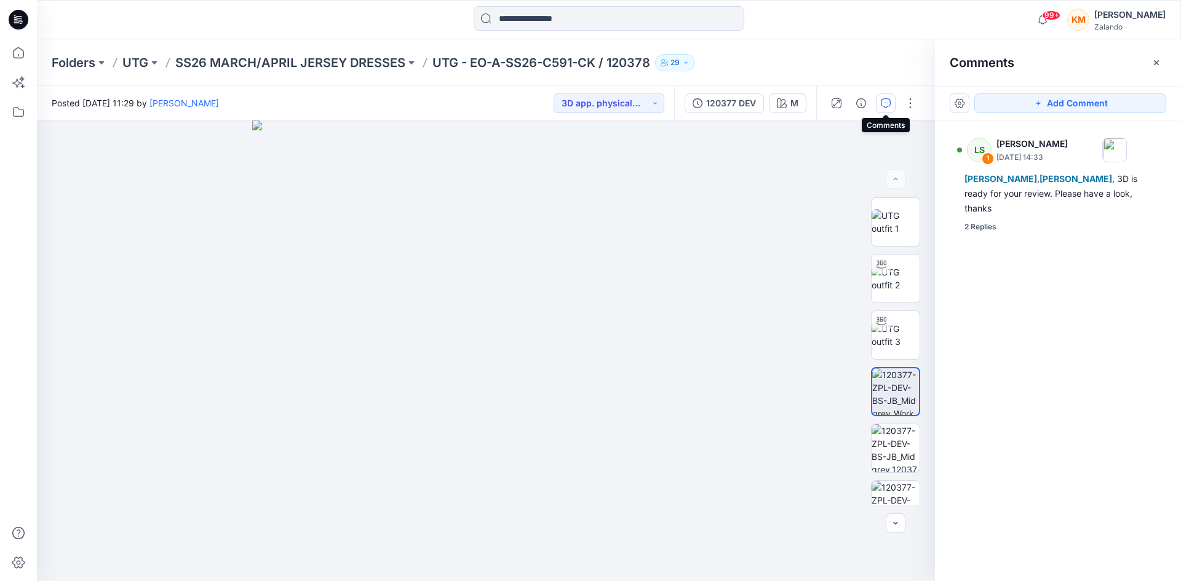
click at [881, 101] on icon "button" at bounding box center [886, 103] width 10 height 10
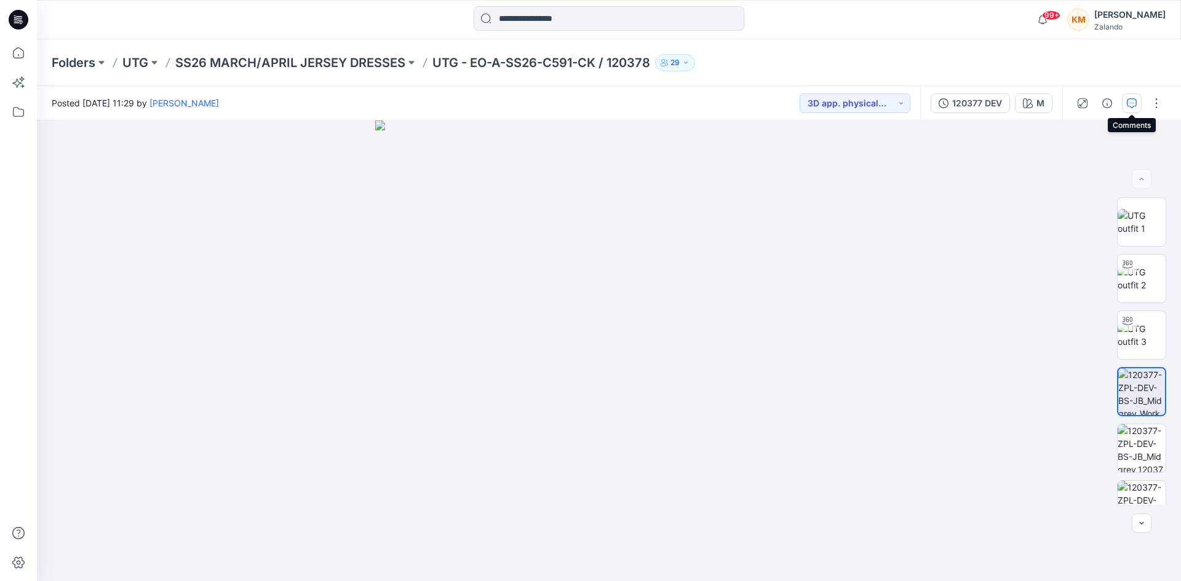
click at [1129, 100] on icon "button" at bounding box center [1132, 103] width 10 height 10
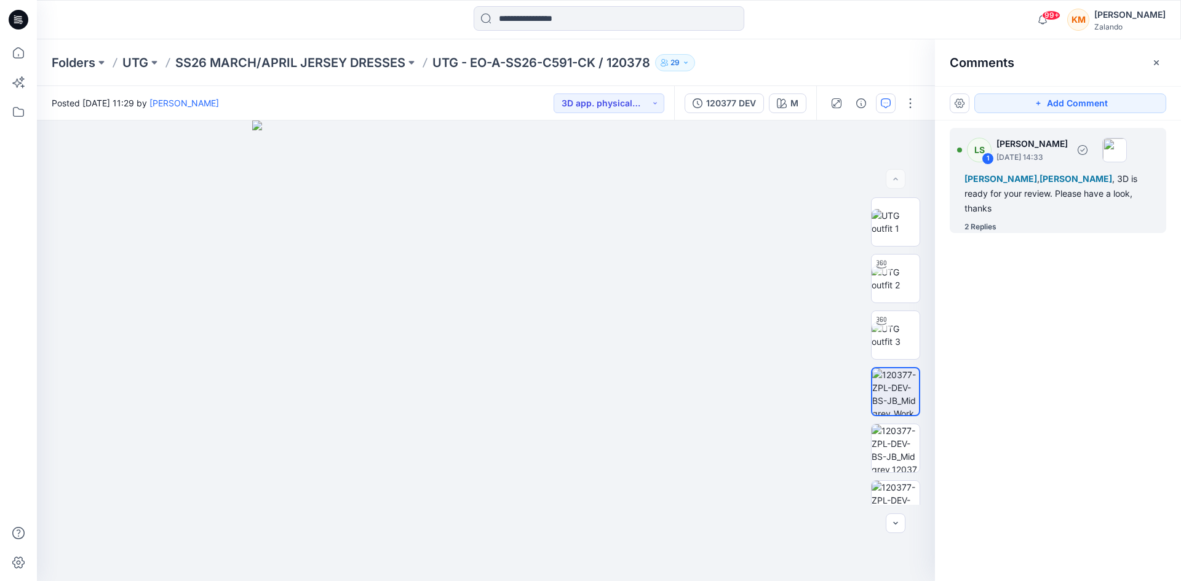
click at [1034, 190] on div "[PERSON_NAME] , [PERSON_NAME] , 3D is ready for your review. Please have a look…" at bounding box center [1057, 194] width 187 height 44
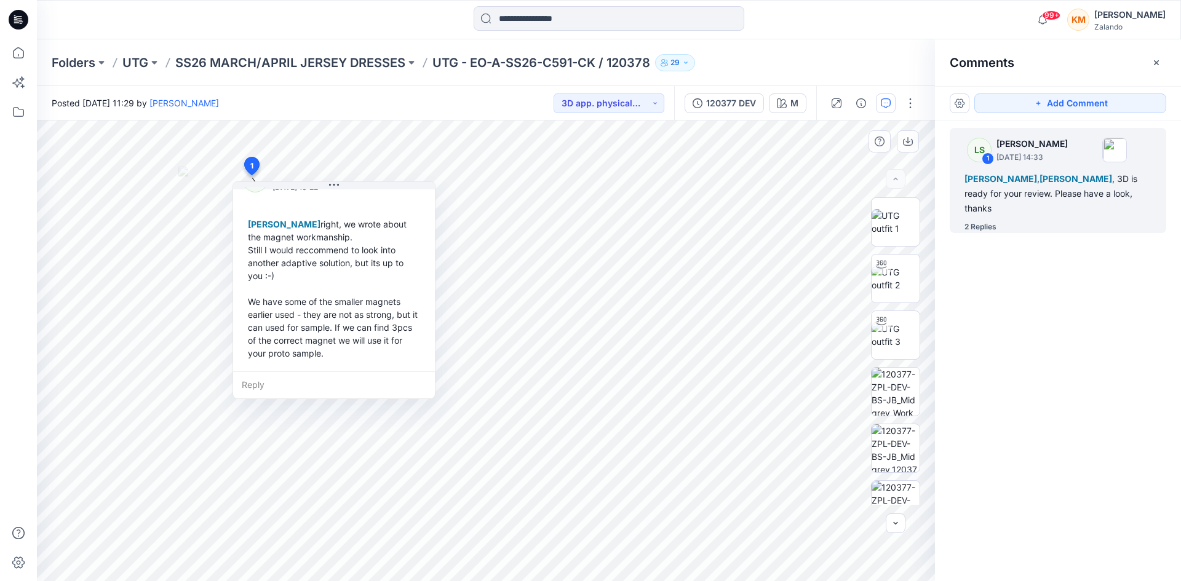
scroll to position [319, 0]
click at [537, 20] on input at bounding box center [609, 18] width 271 height 25
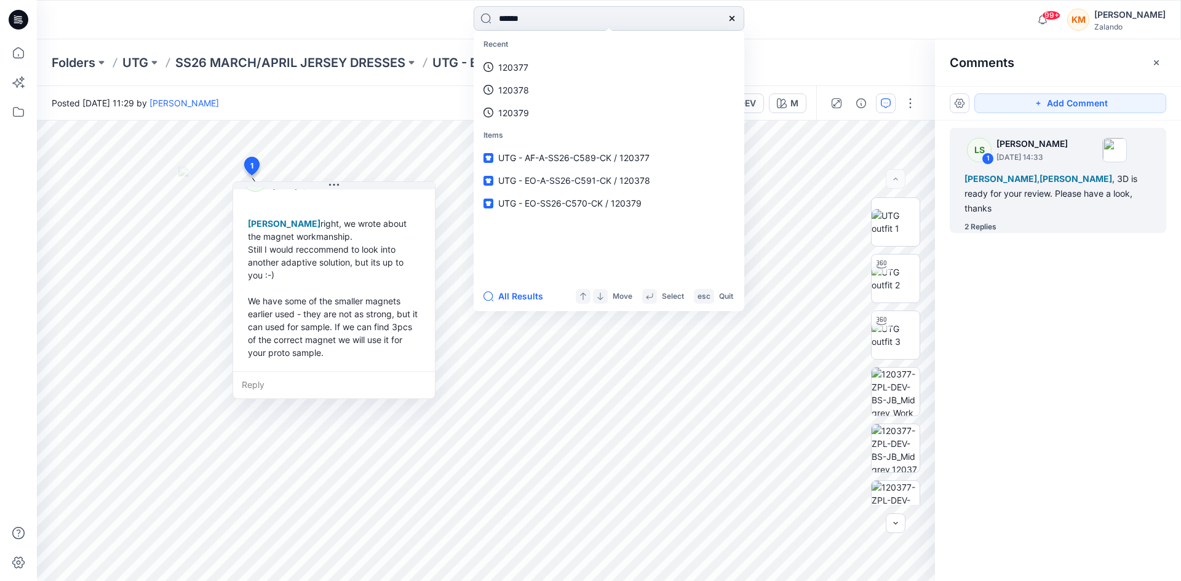
type input "******"
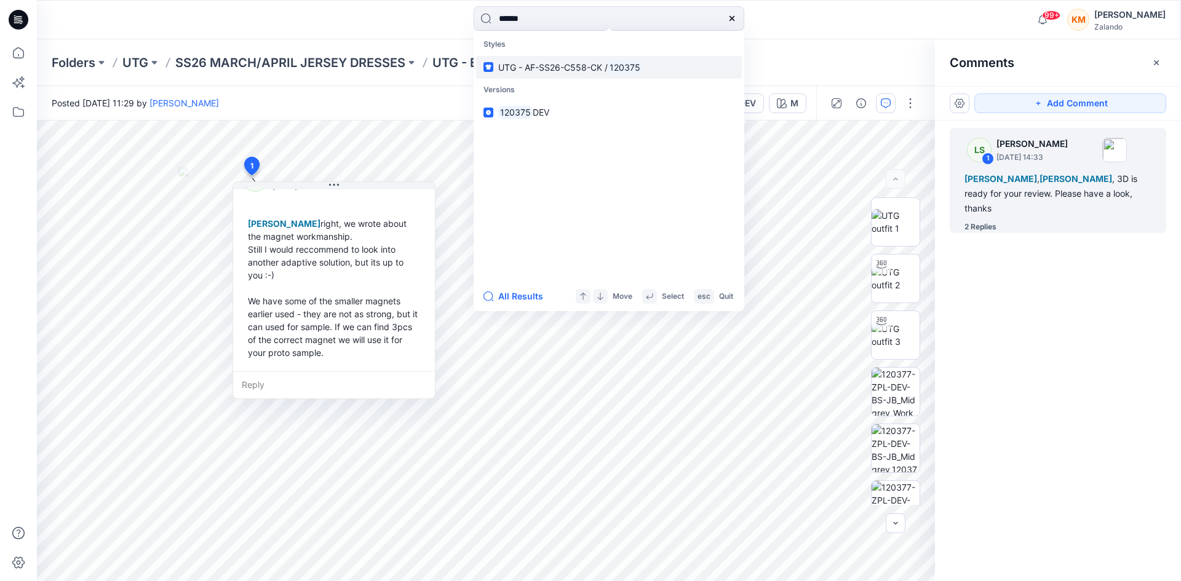
click at [534, 71] on span "UTG - AF-SS26-C558-CK /" at bounding box center [552, 67] width 109 height 10
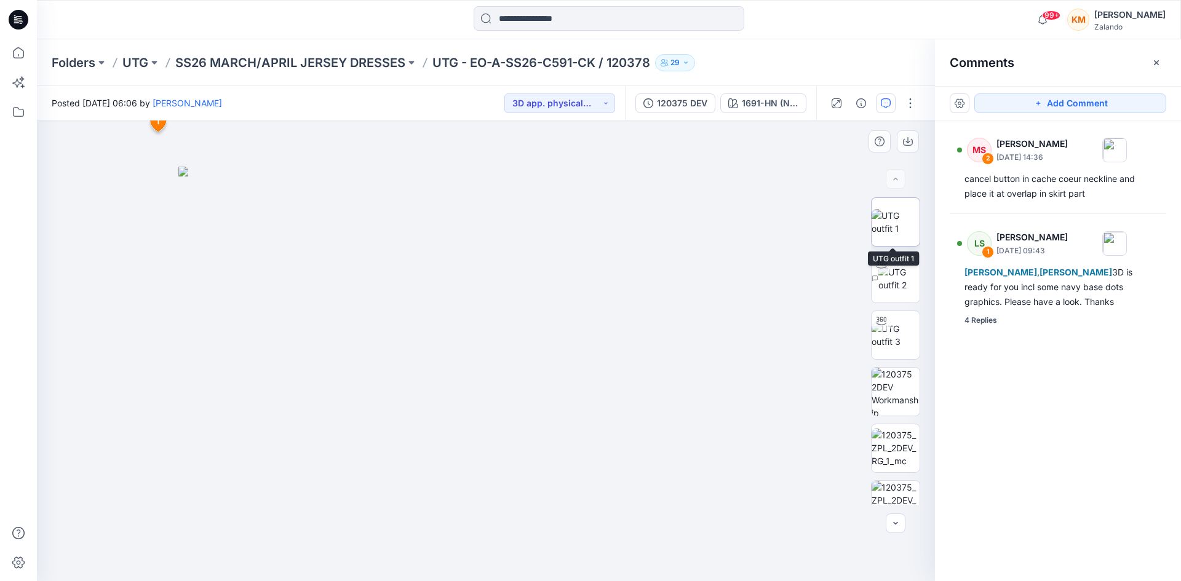
click at [894, 217] on img at bounding box center [896, 222] width 48 height 26
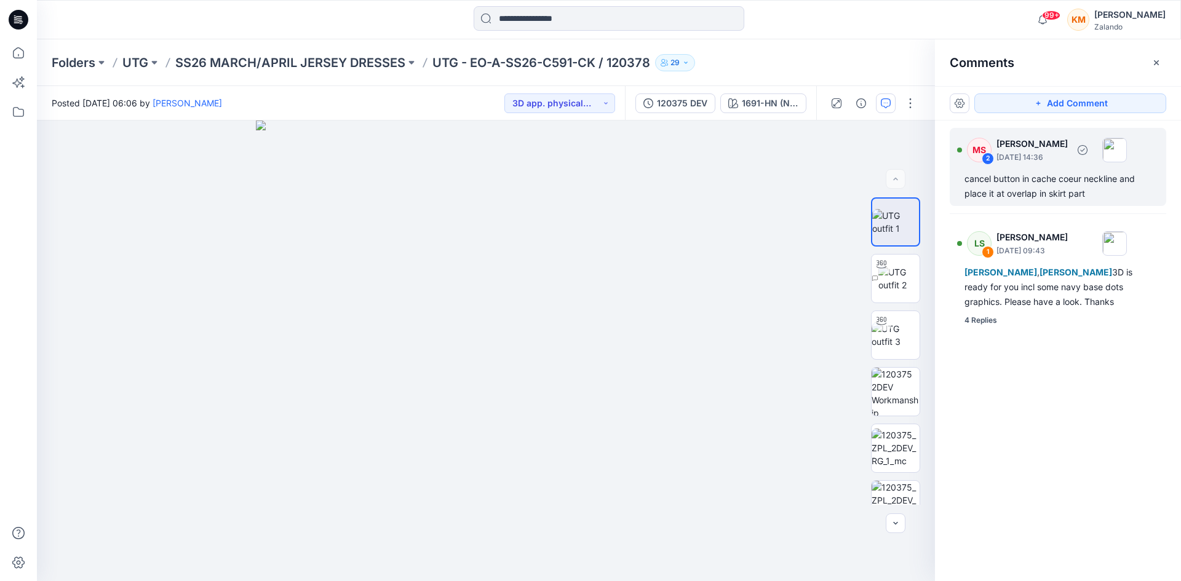
click at [1055, 180] on div "cancel button in cache coeur neckline and place it at overlap in skirt part" at bounding box center [1057, 187] width 187 height 30
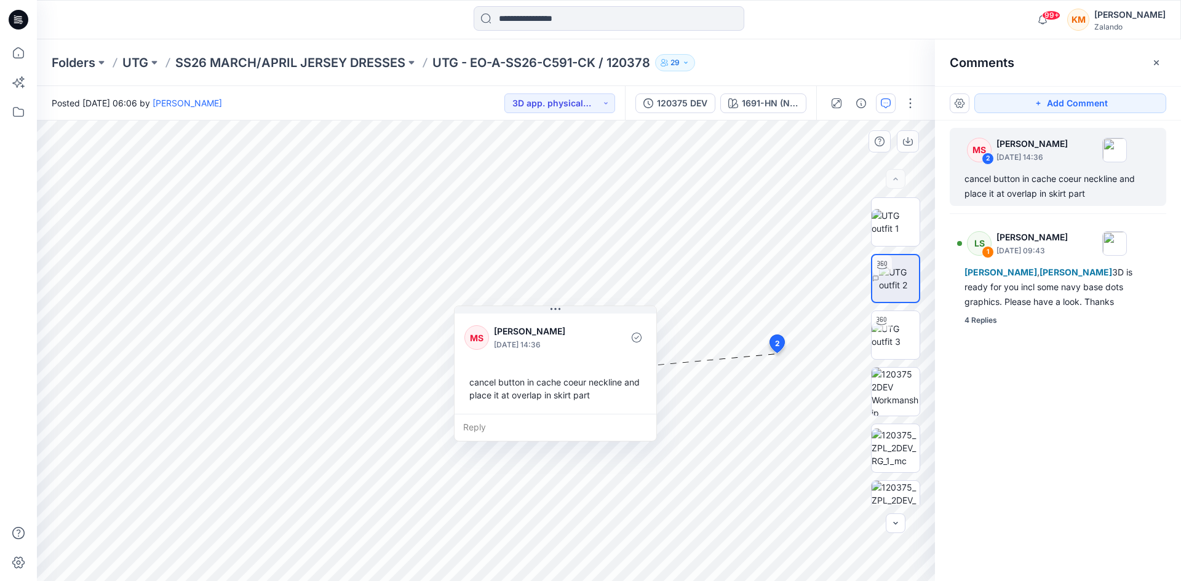
drag, startPoint x: 854, startPoint y: 343, endPoint x: 474, endPoint y: 321, distance: 380.1
click at [474, 321] on div "[PERSON_NAME] [DATE] 14:36" at bounding box center [555, 338] width 182 height 34
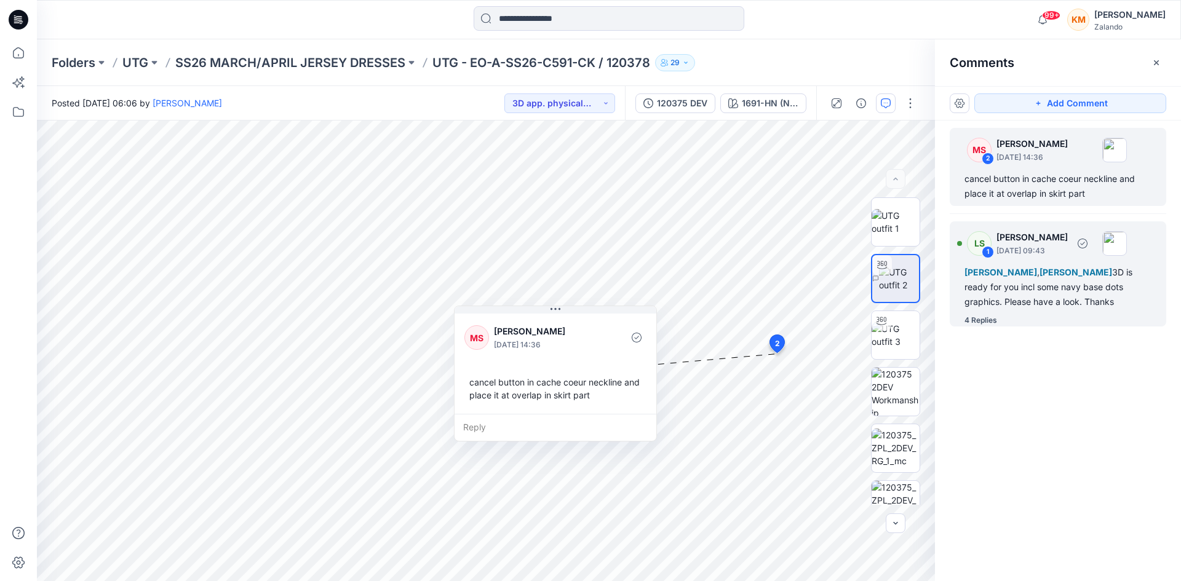
click at [1053, 288] on div "[PERSON_NAME] , [PERSON_NAME] 3D is ready for you incl some navy base dots grap…" at bounding box center [1057, 287] width 187 height 44
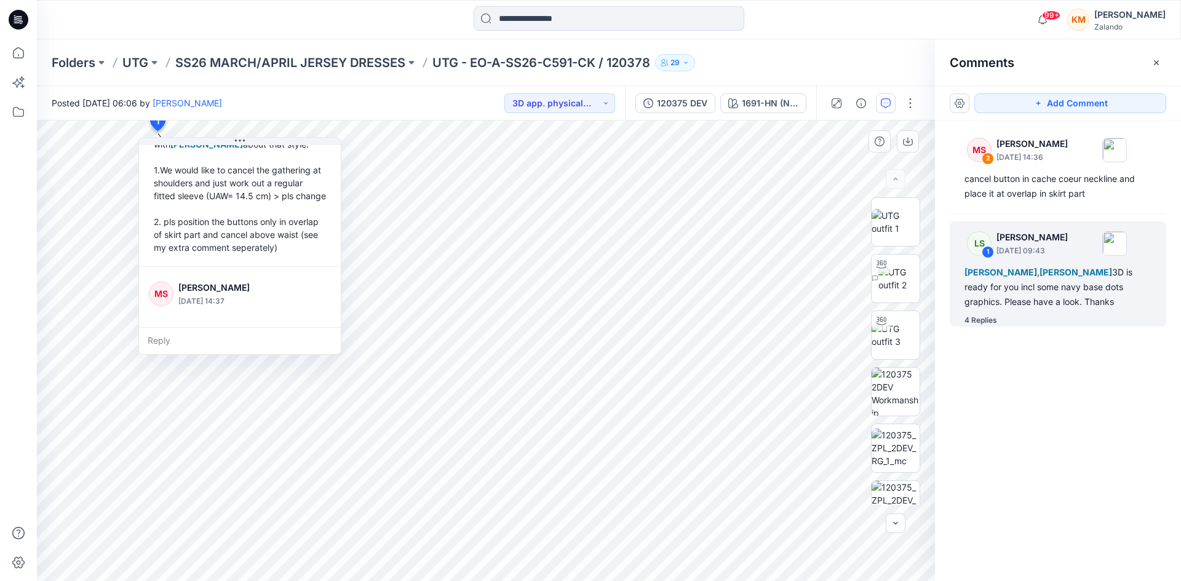
scroll to position [185, 0]
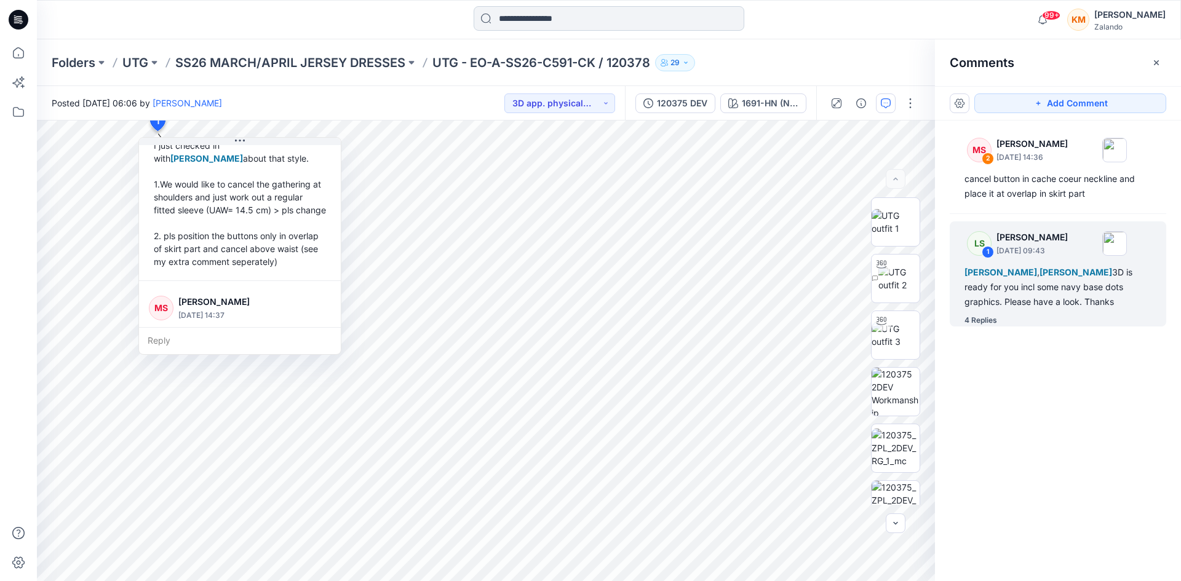
click at [514, 16] on input at bounding box center [609, 18] width 271 height 25
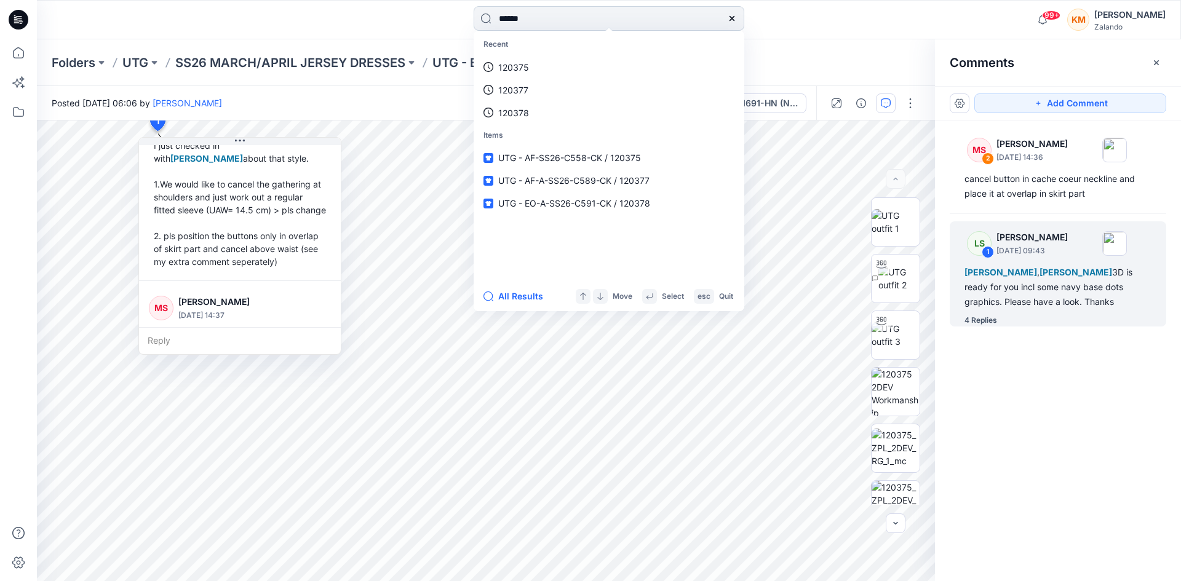
type input "******"
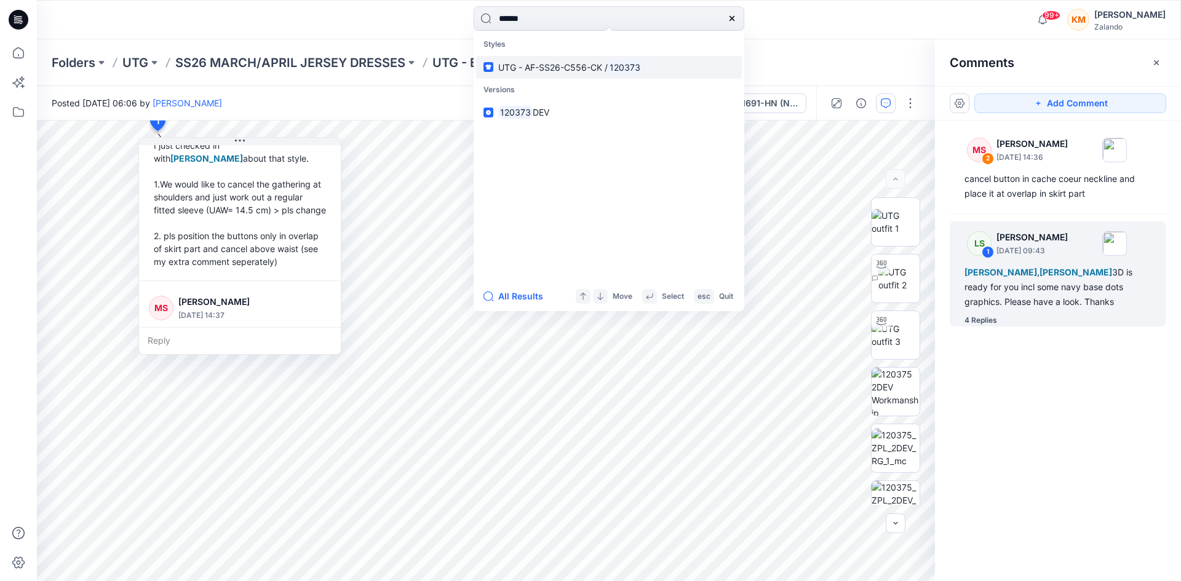
click at [528, 65] on span "UTG - AF-SS26-C556-CK /" at bounding box center [552, 67] width 109 height 10
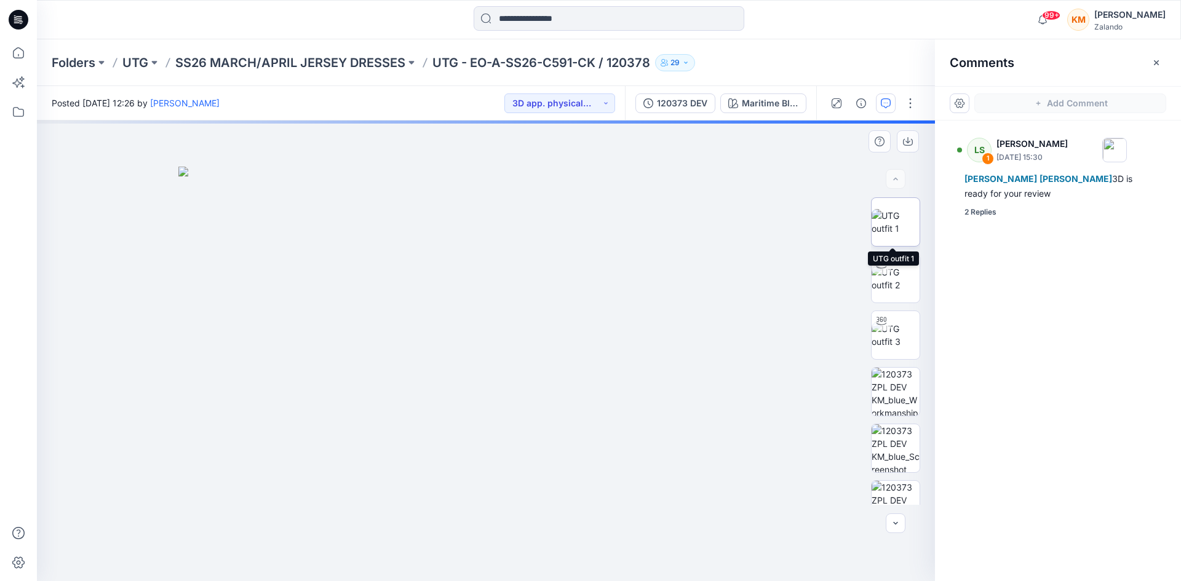
click at [887, 224] on img at bounding box center [896, 222] width 48 height 26
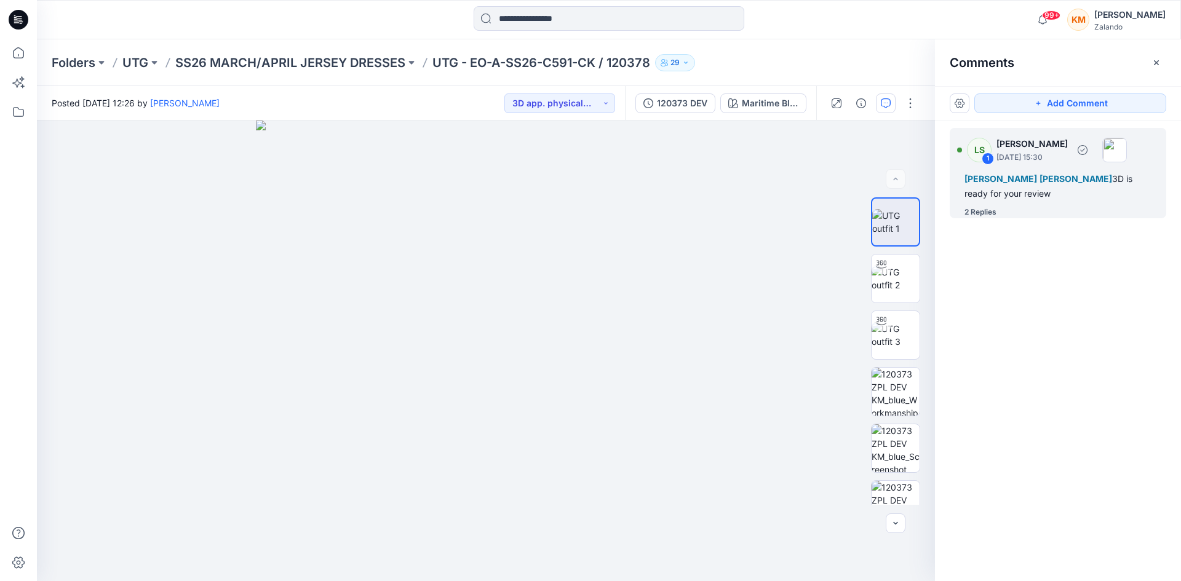
click at [1015, 176] on span "[PERSON_NAME]" at bounding box center [1000, 178] width 73 height 10
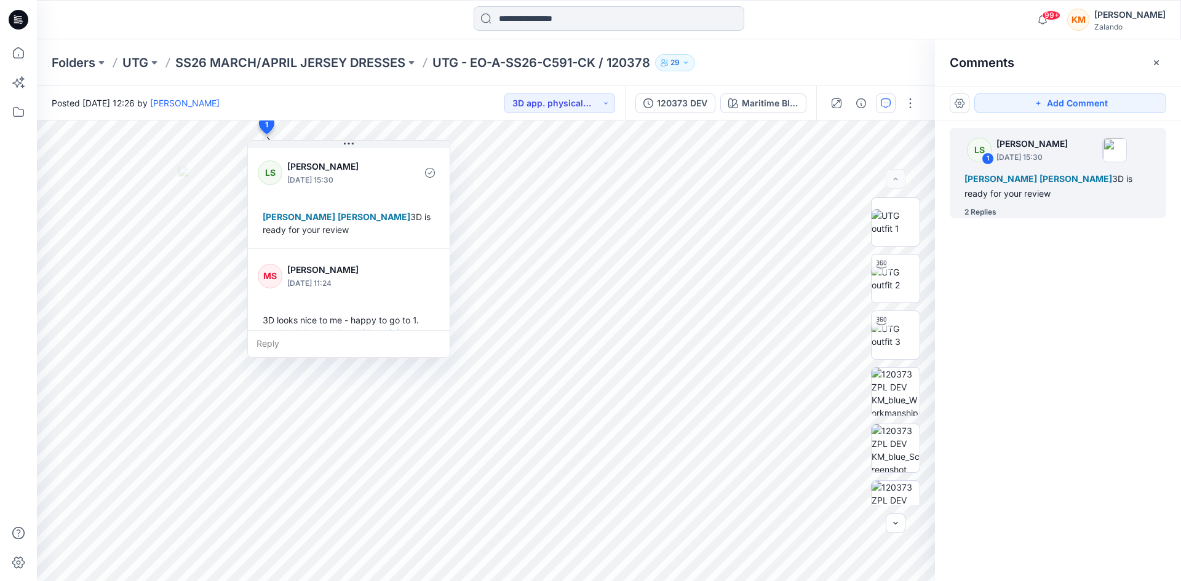
click at [517, 12] on input at bounding box center [609, 18] width 271 height 25
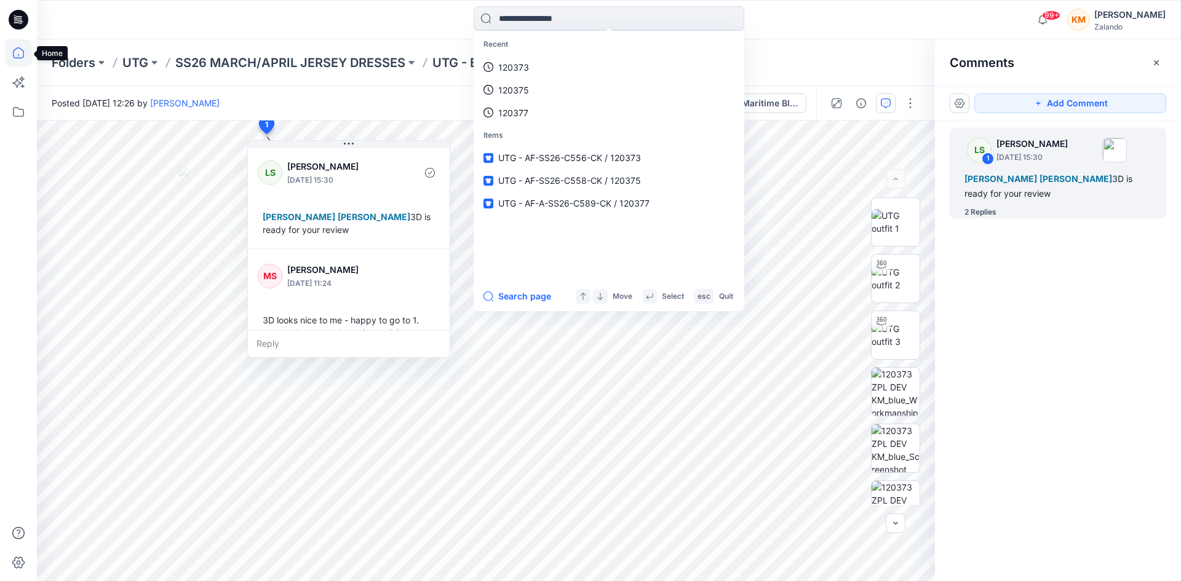
click at [15, 51] on icon at bounding box center [18, 52] width 27 height 27
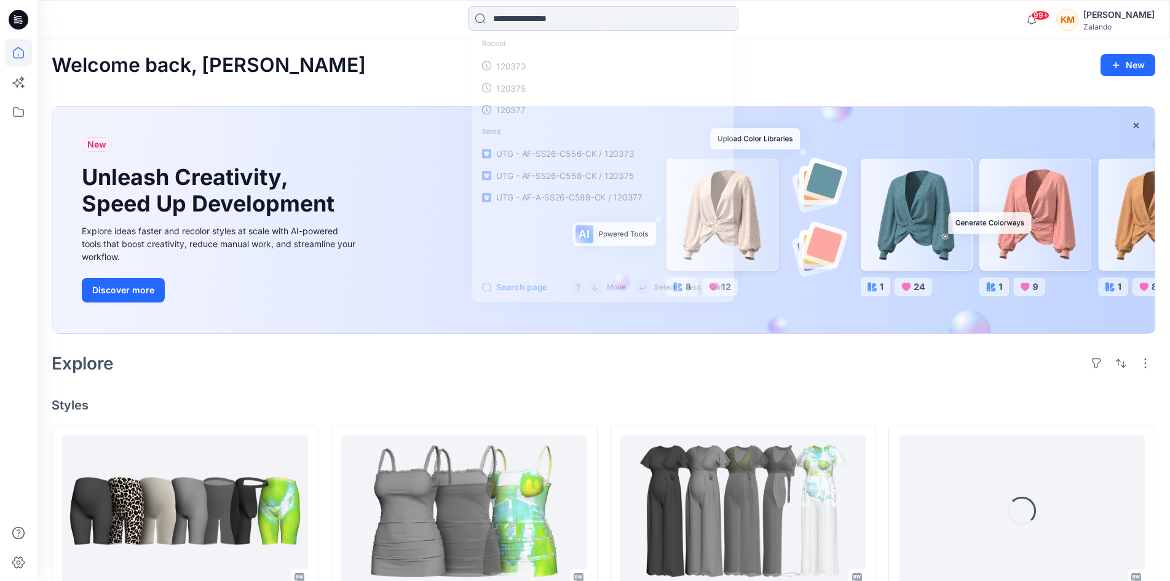
click at [544, 19] on input at bounding box center [603, 18] width 271 height 25
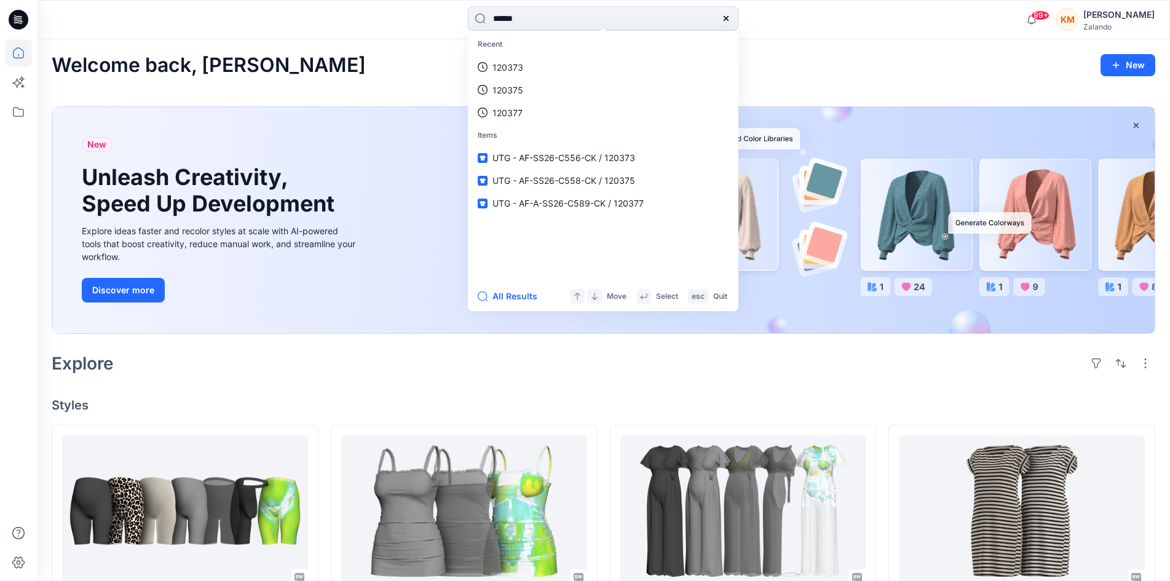
type input "******"
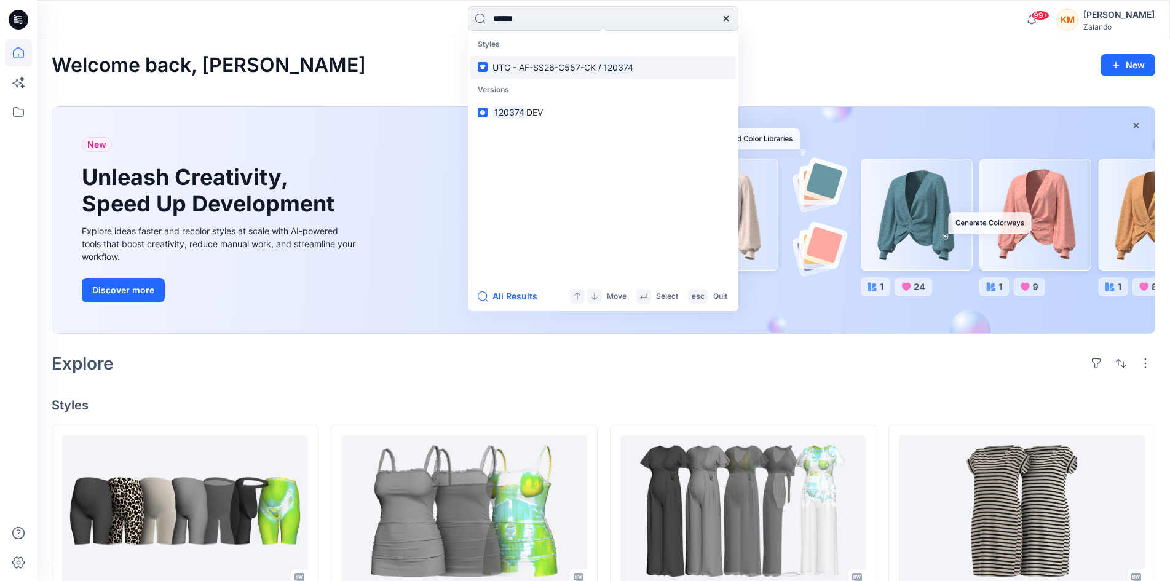
click at [579, 76] on link "UTG - AF-SS26-C557-CK / 120374" at bounding box center [604, 67] width 266 height 23
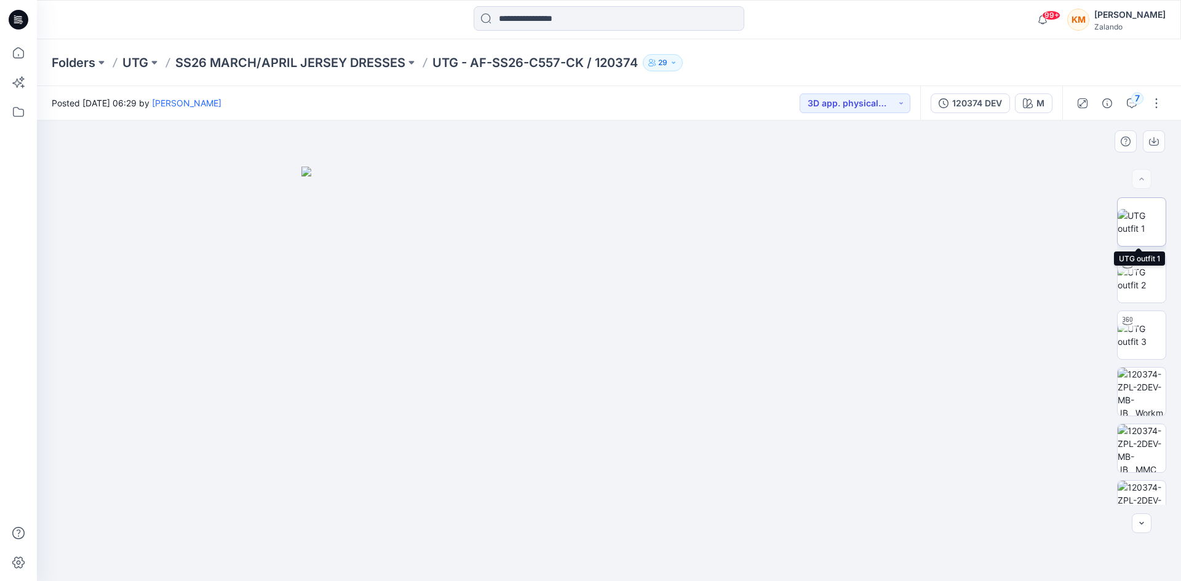
drag, startPoint x: 1134, startPoint y: 220, endPoint x: 1115, endPoint y: 226, distance: 20.6
click at [1134, 220] on img at bounding box center [1142, 222] width 48 height 26
click at [1132, 103] on button "7" at bounding box center [1132, 103] width 20 height 20
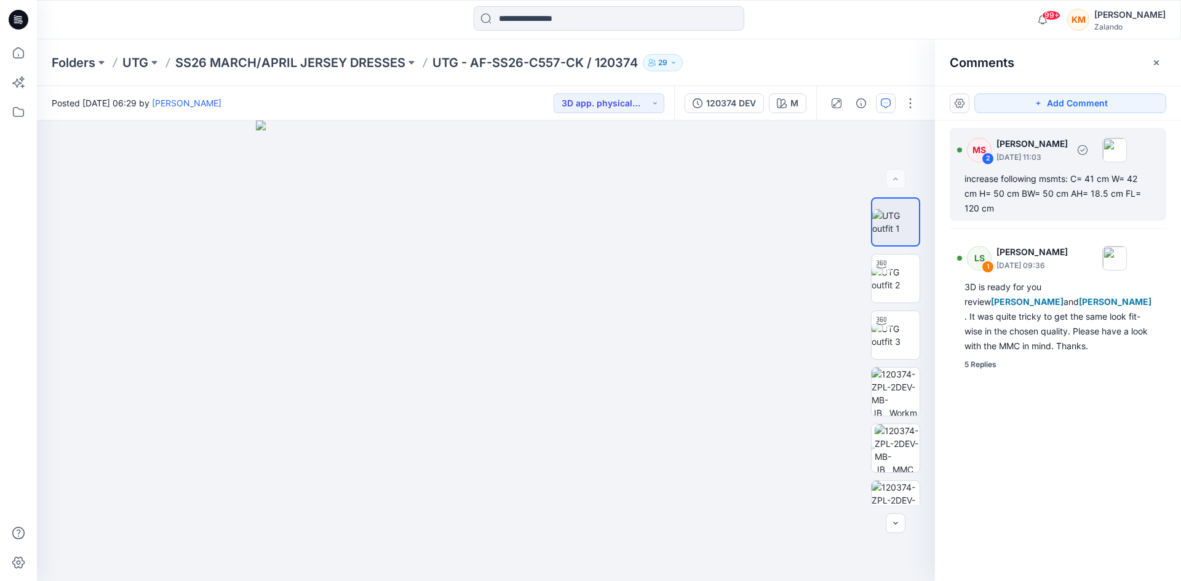
click at [971, 193] on div "increase following msmts: C= 41 cm W= 42 cm H= 50 cm BW= 50 cm AH= 18.5 cm FL= …" at bounding box center [1057, 194] width 187 height 44
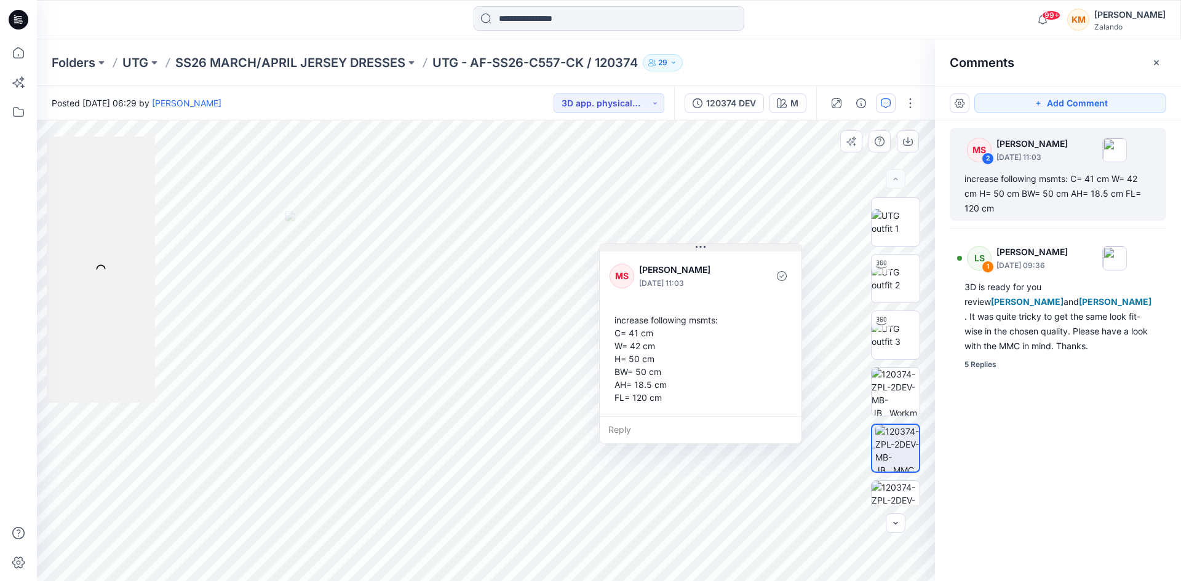
drag, startPoint x: 805, startPoint y: 333, endPoint x: 707, endPoint y: 250, distance: 128.3
click at [707, 250] on button at bounding box center [701, 247] width 202 height 7
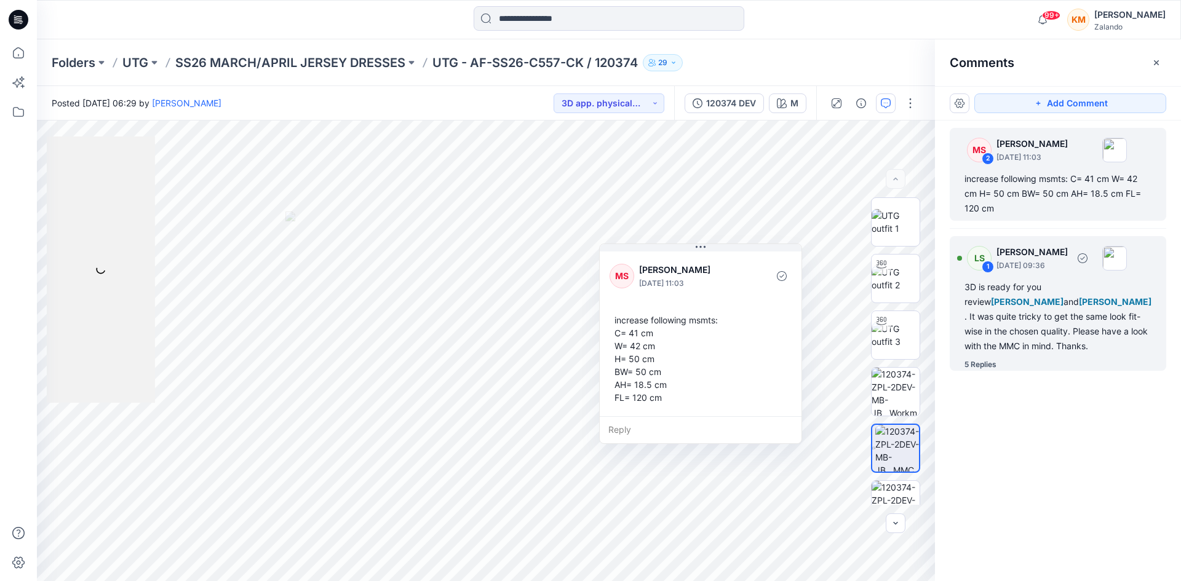
click at [1023, 326] on div "3D is ready for you review [PERSON_NAME] and [PERSON_NAME] . It was quite trick…" at bounding box center [1057, 317] width 187 height 74
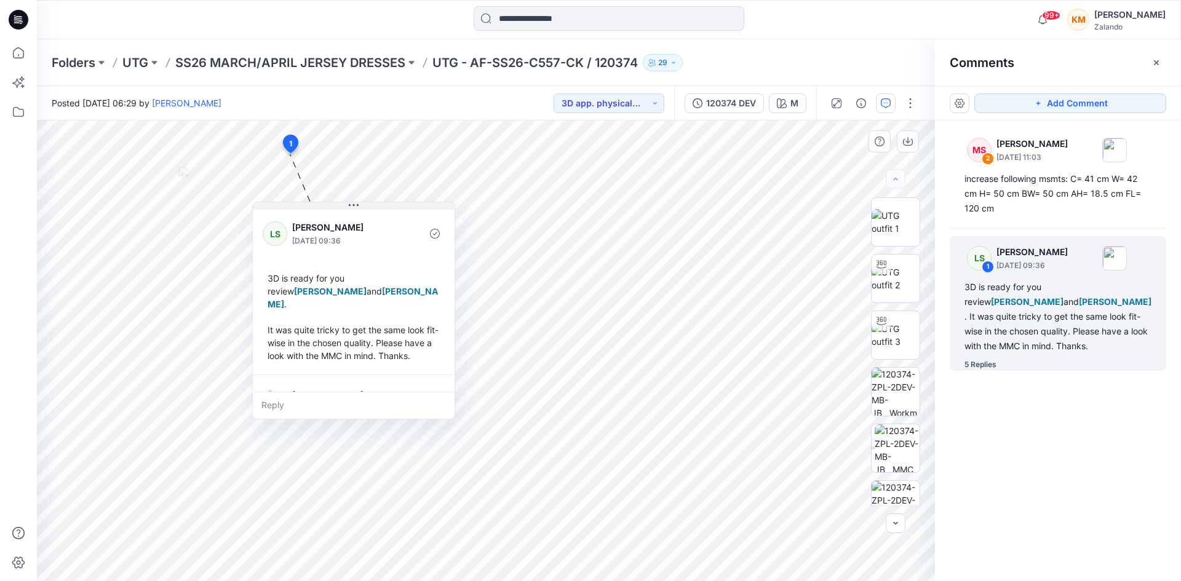
drag, startPoint x: 375, startPoint y: 163, endPoint x: 356, endPoint y: 205, distance: 46.5
click at [355, 205] on icon at bounding box center [354, 205] width 2 height 2
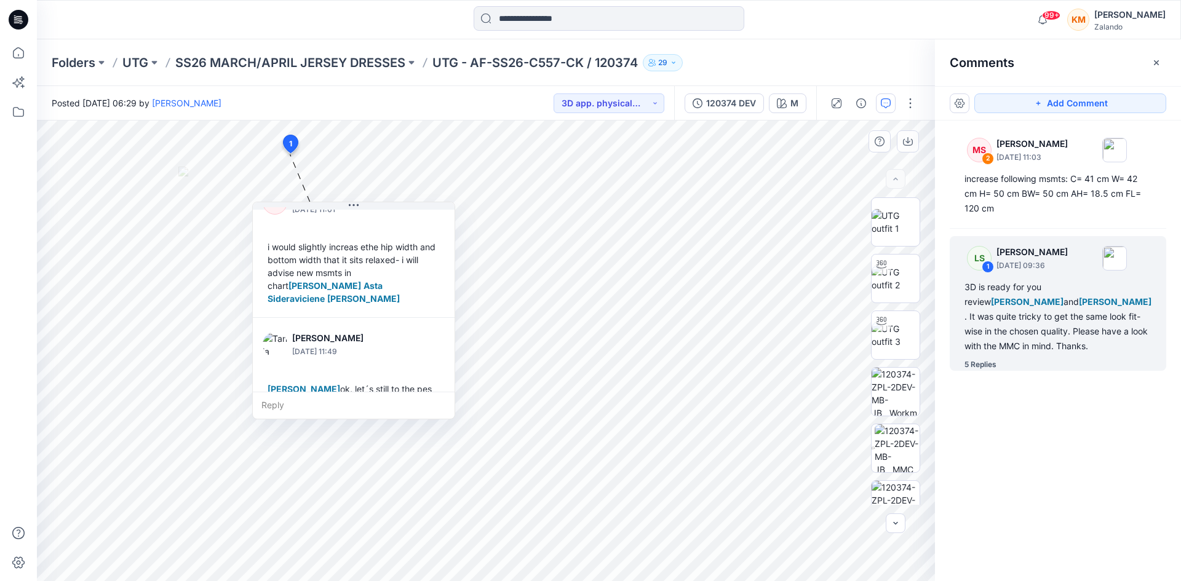
scroll to position [732, 0]
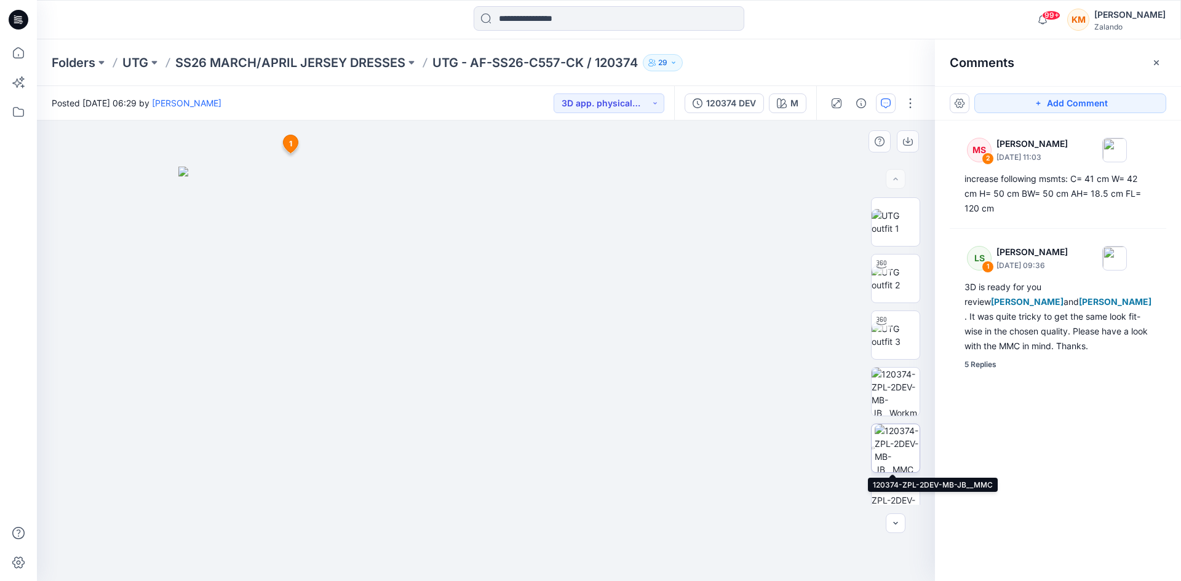
click at [902, 443] on img at bounding box center [897, 448] width 45 height 48
click at [510, 21] on input at bounding box center [609, 18] width 271 height 25
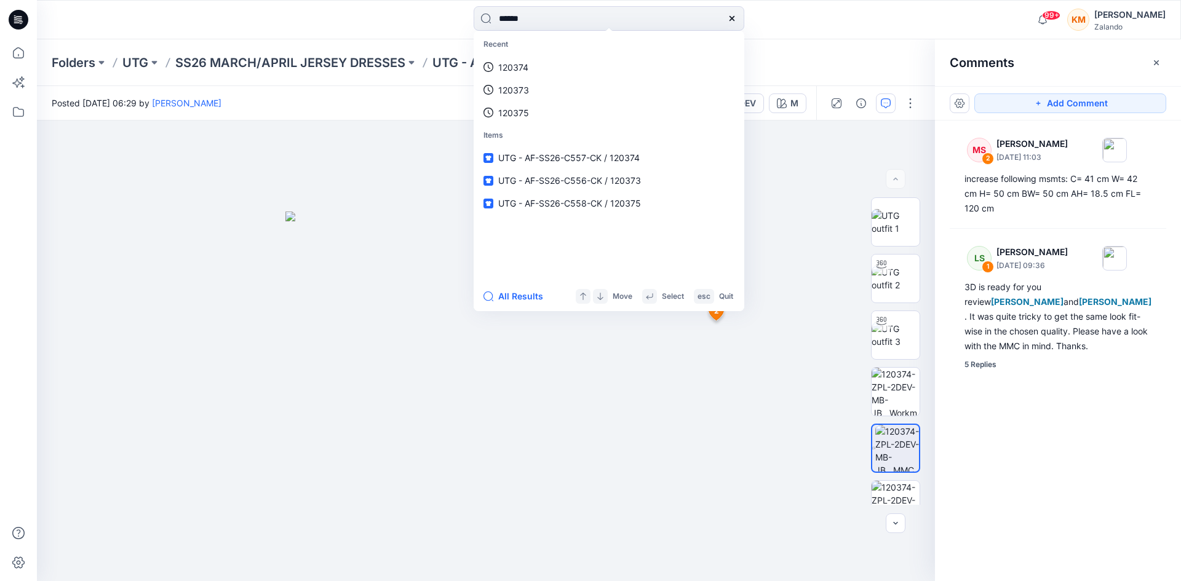
type input "******"
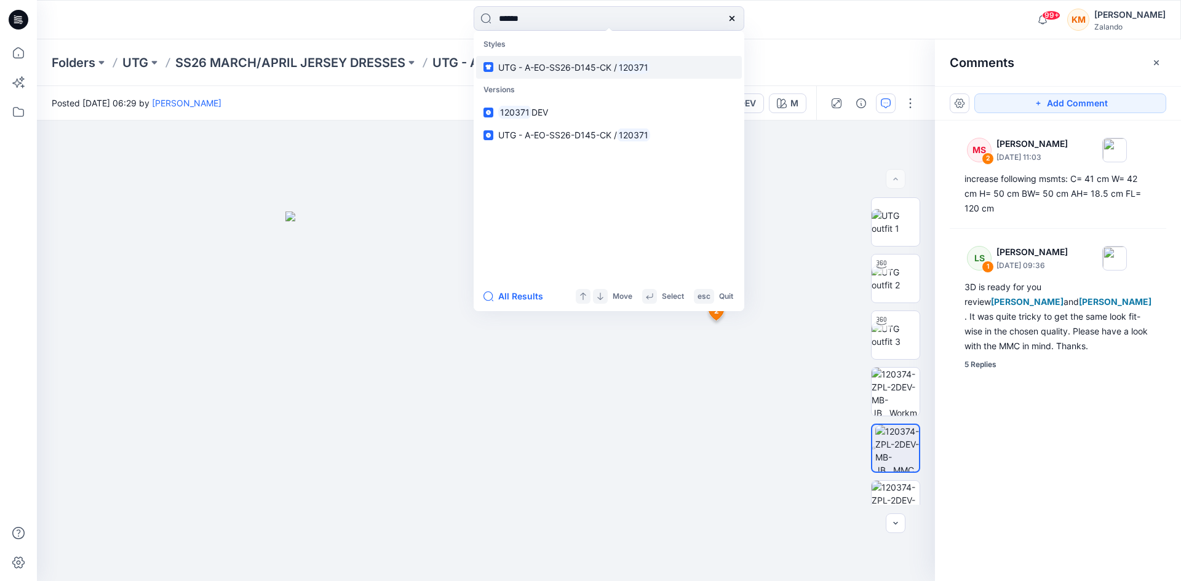
click at [613, 69] on span "UTG - A-EO-SS26-D145-CK /" at bounding box center [557, 67] width 119 height 10
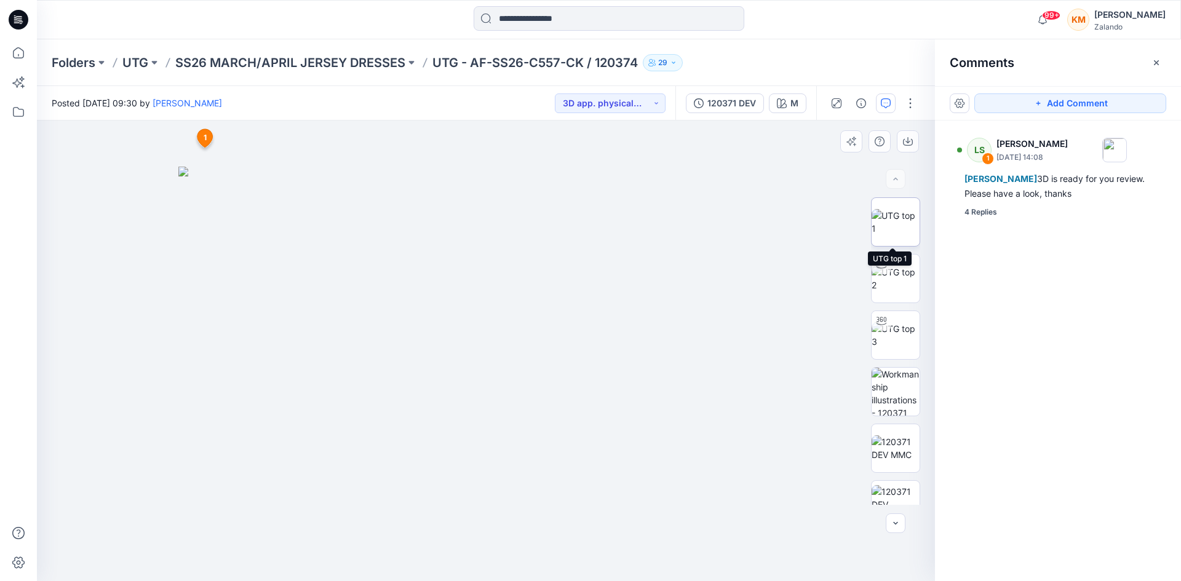
drag, startPoint x: 894, startPoint y: 210, endPoint x: 879, endPoint y: 211, distance: 14.8
click at [892, 209] on img at bounding box center [896, 222] width 48 height 26
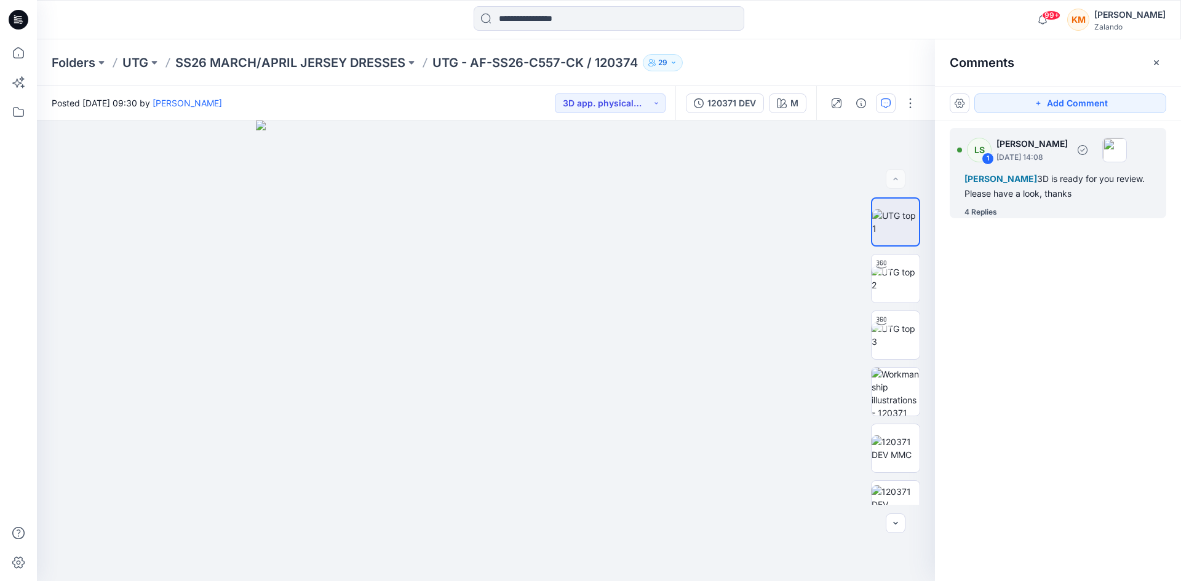
drag, startPoint x: 1059, startPoint y: 185, endPoint x: 1028, endPoint y: 194, distance: 31.5
click at [1058, 185] on div "[PERSON_NAME] 3D is ready for you review. Please have a look, thanks" at bounding box center [1057, 187] width 187 height 30
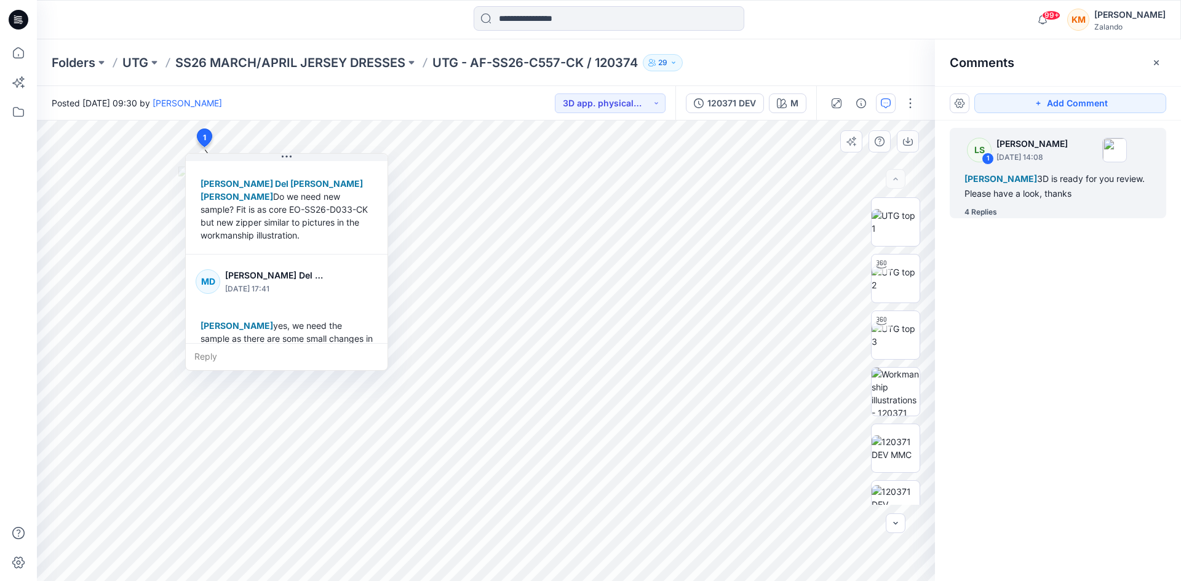
scroll to position [396, 0]
